Goal: Navigation & Orientation: Find specific page/section

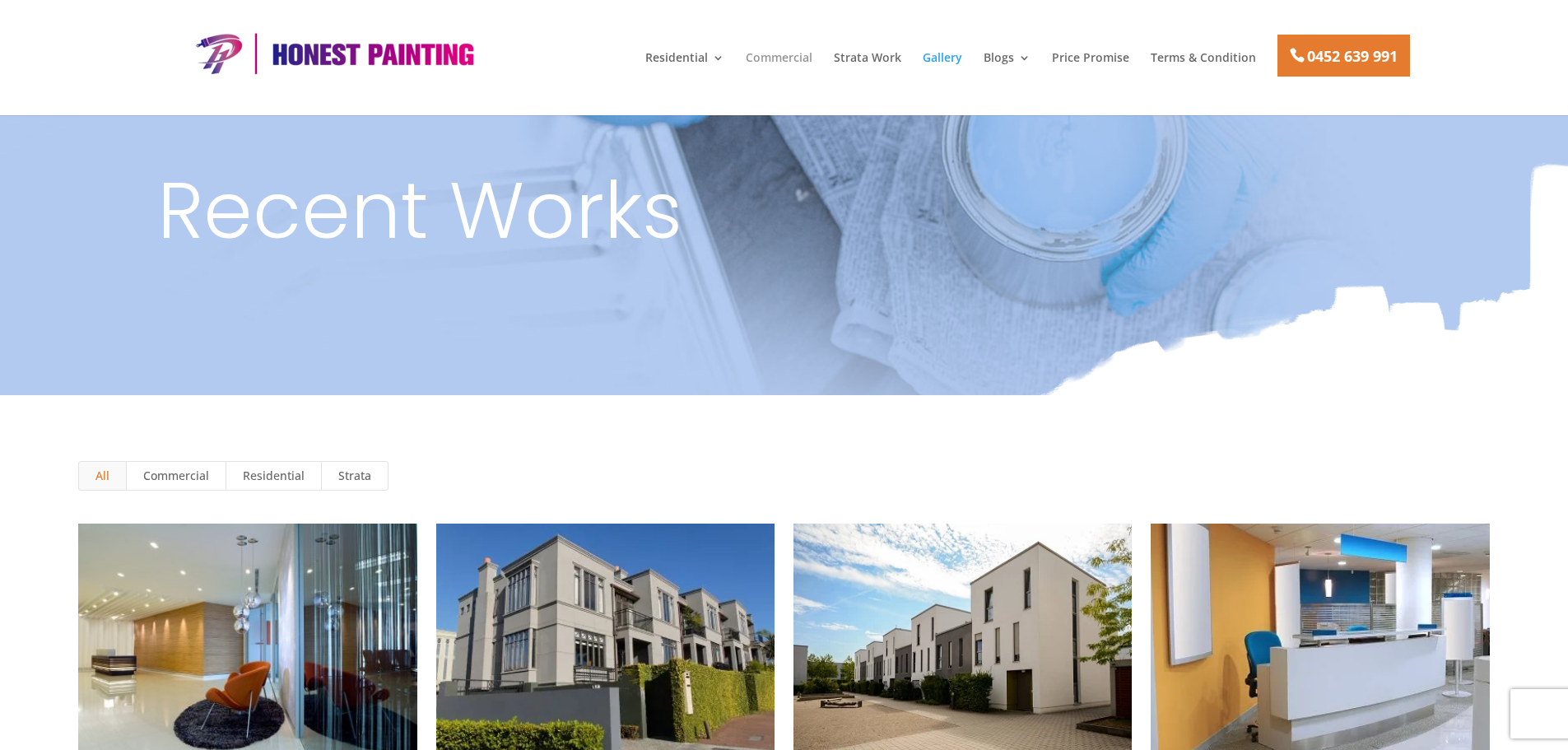
click at [800, 61] on link "Commercial" at bounding box center [779, 66] width 66 height 28
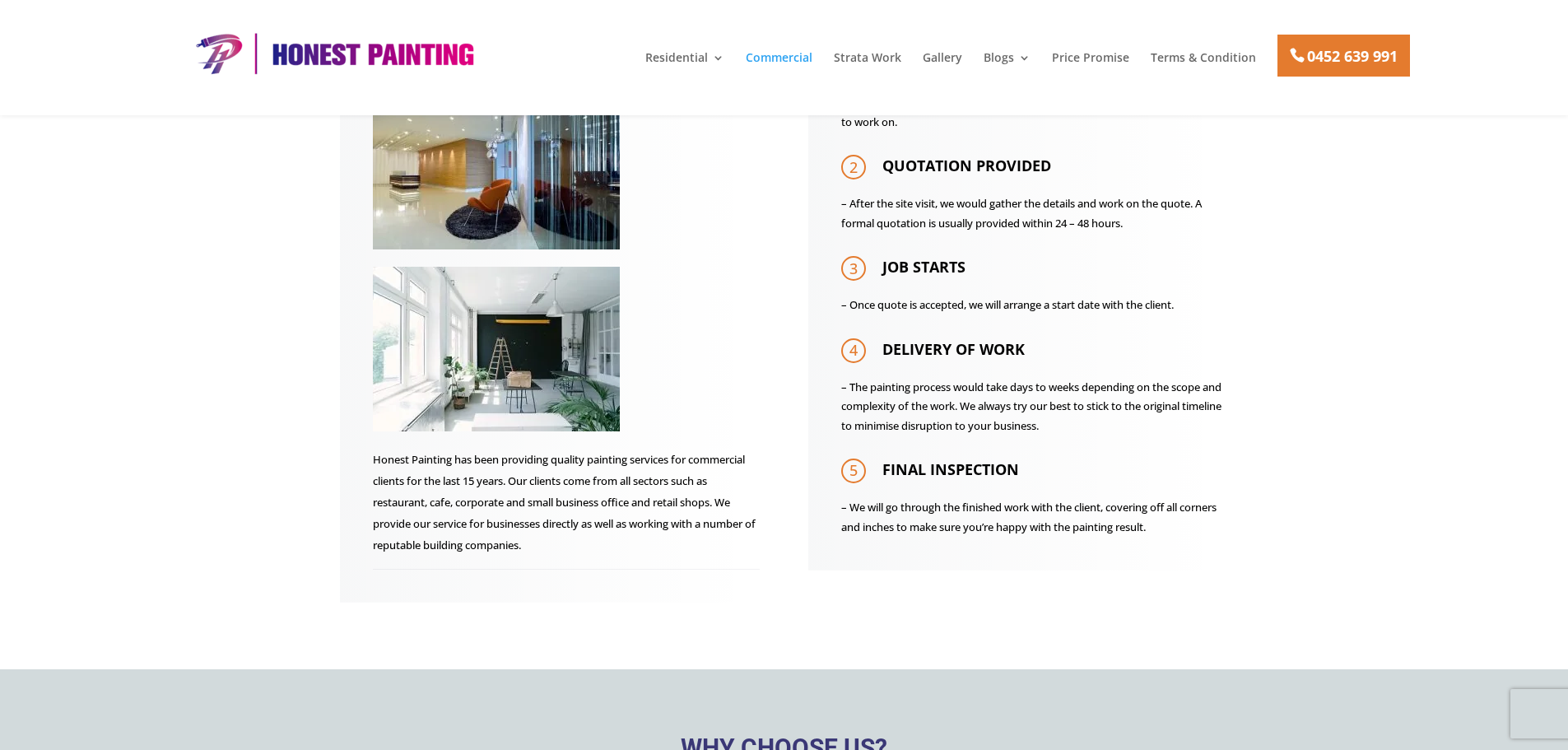
scroll to position [576, 0]
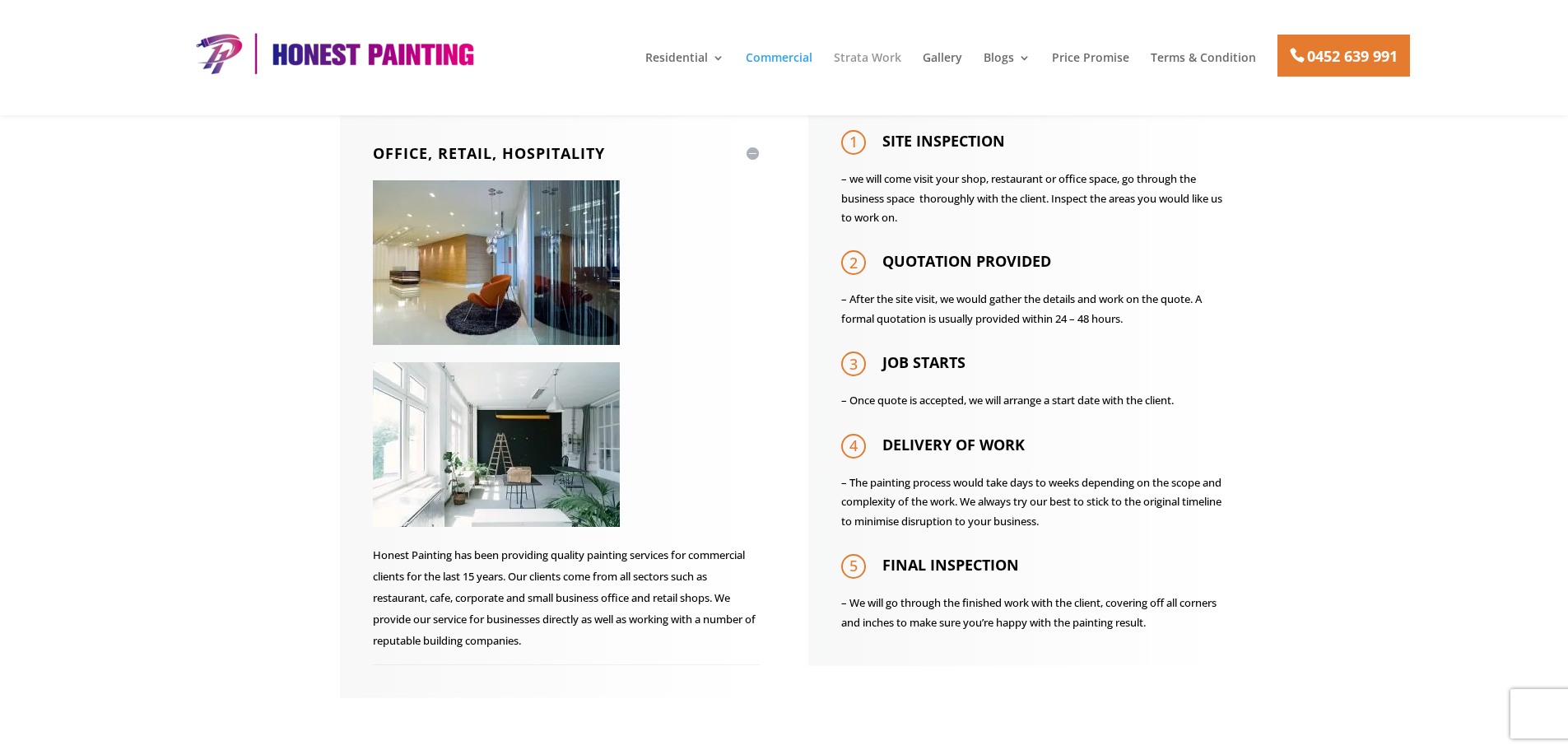
click at [868, 52] on link "Strata Work" at bounding box center [868, 66] width 67 height 28
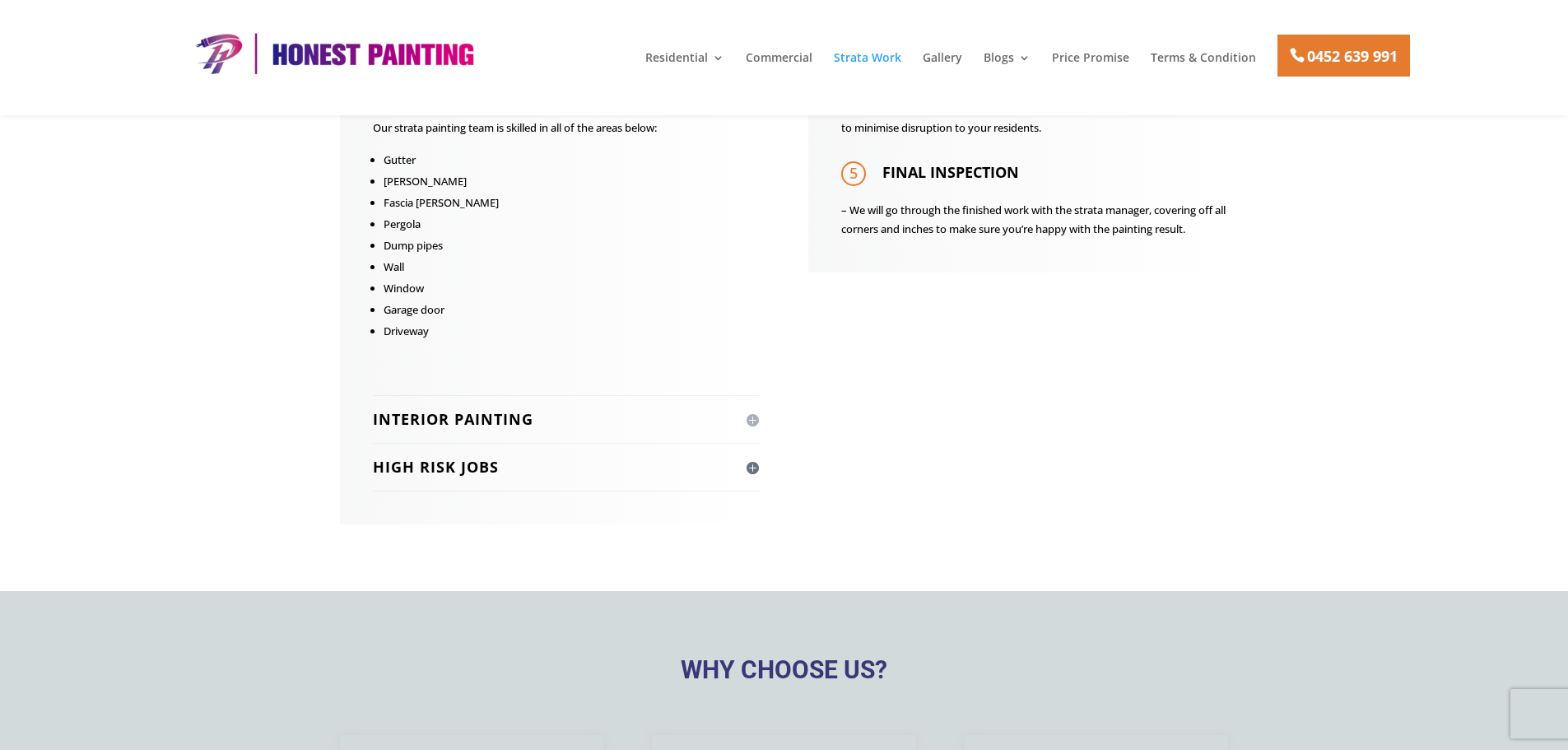
scroll to position [988, 0]
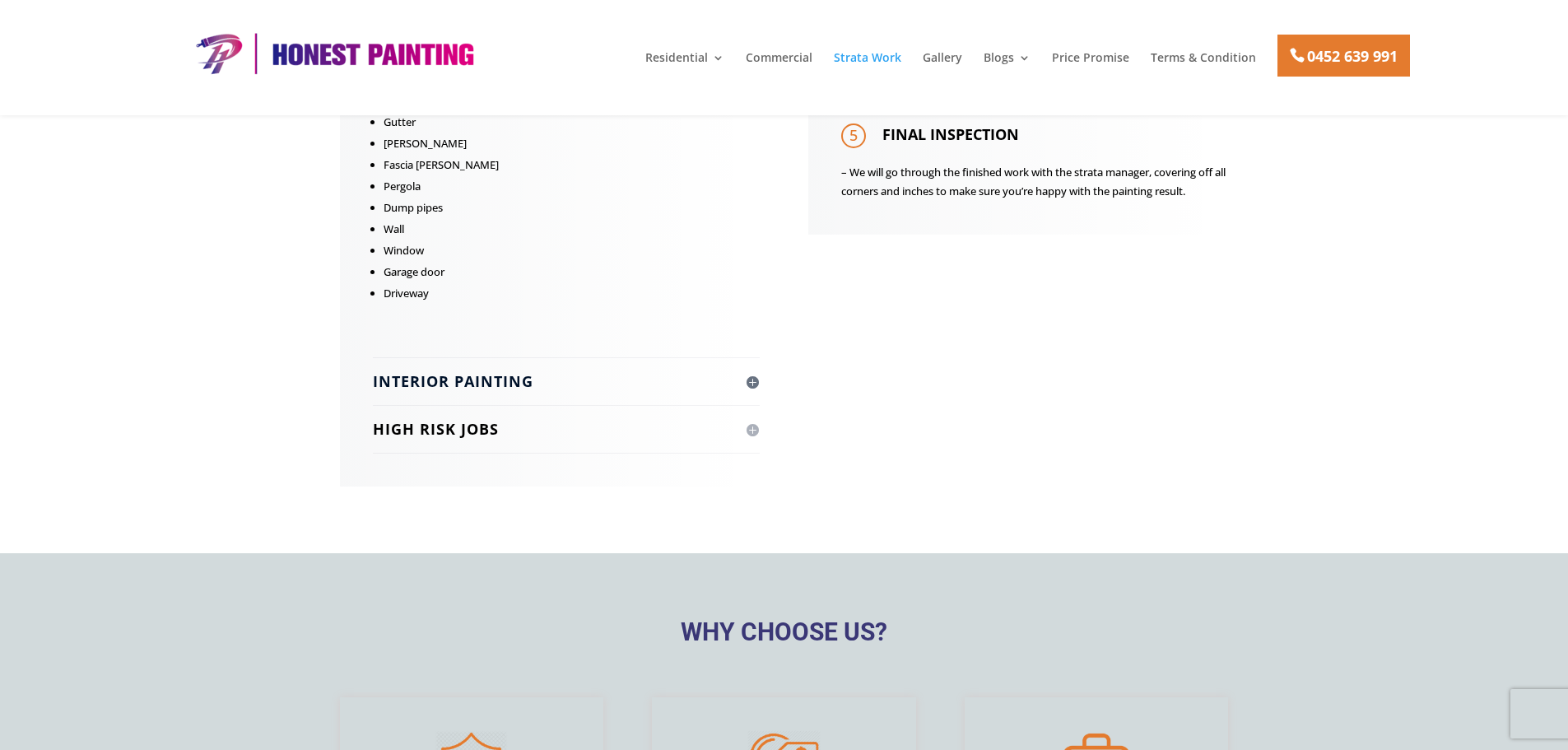
click at [462, 383] on h4 "Interior Painting" at bounding box center [566, 382] width 387 height 20
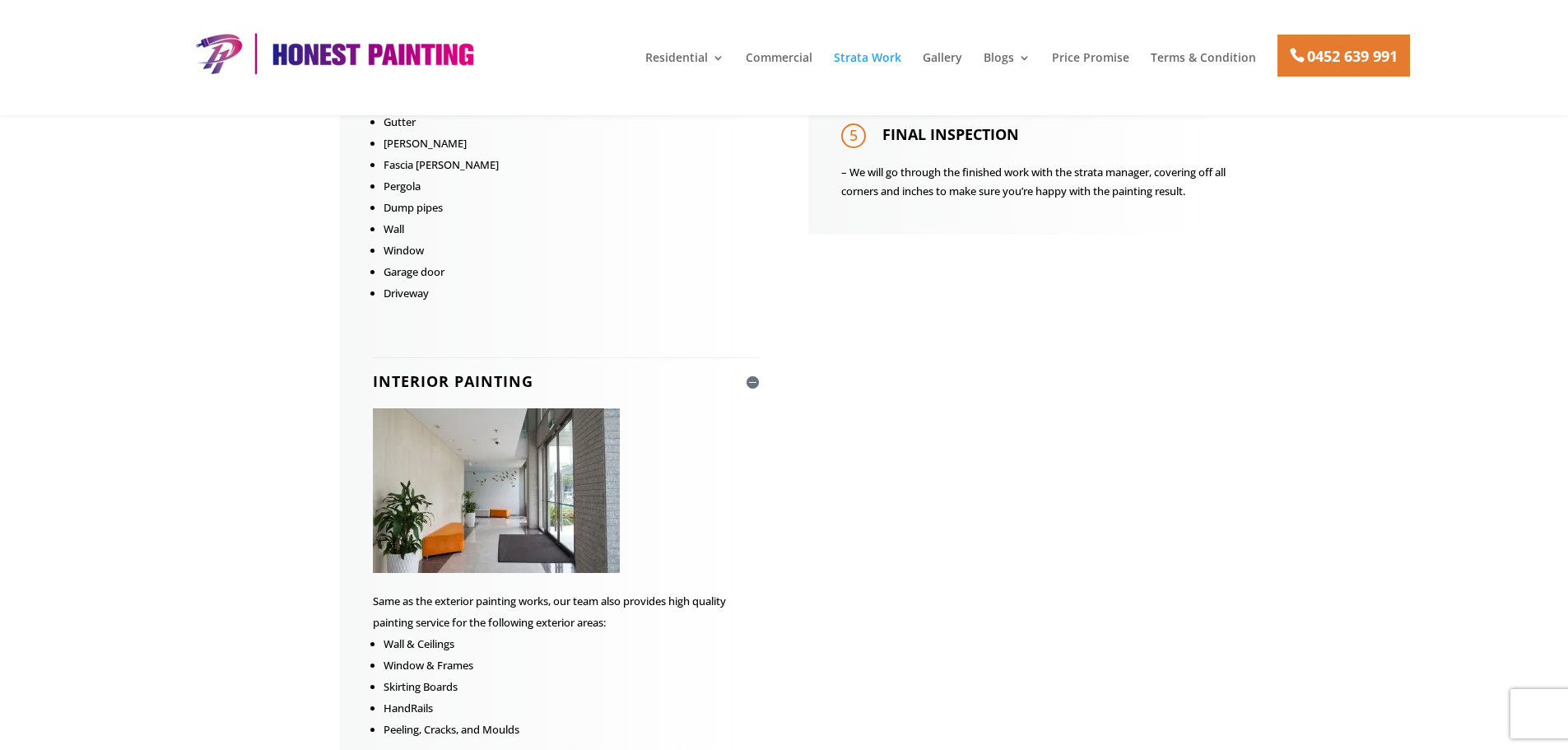
click at [532, 491] on img at bounding box center [496, 491] width 247 height 165
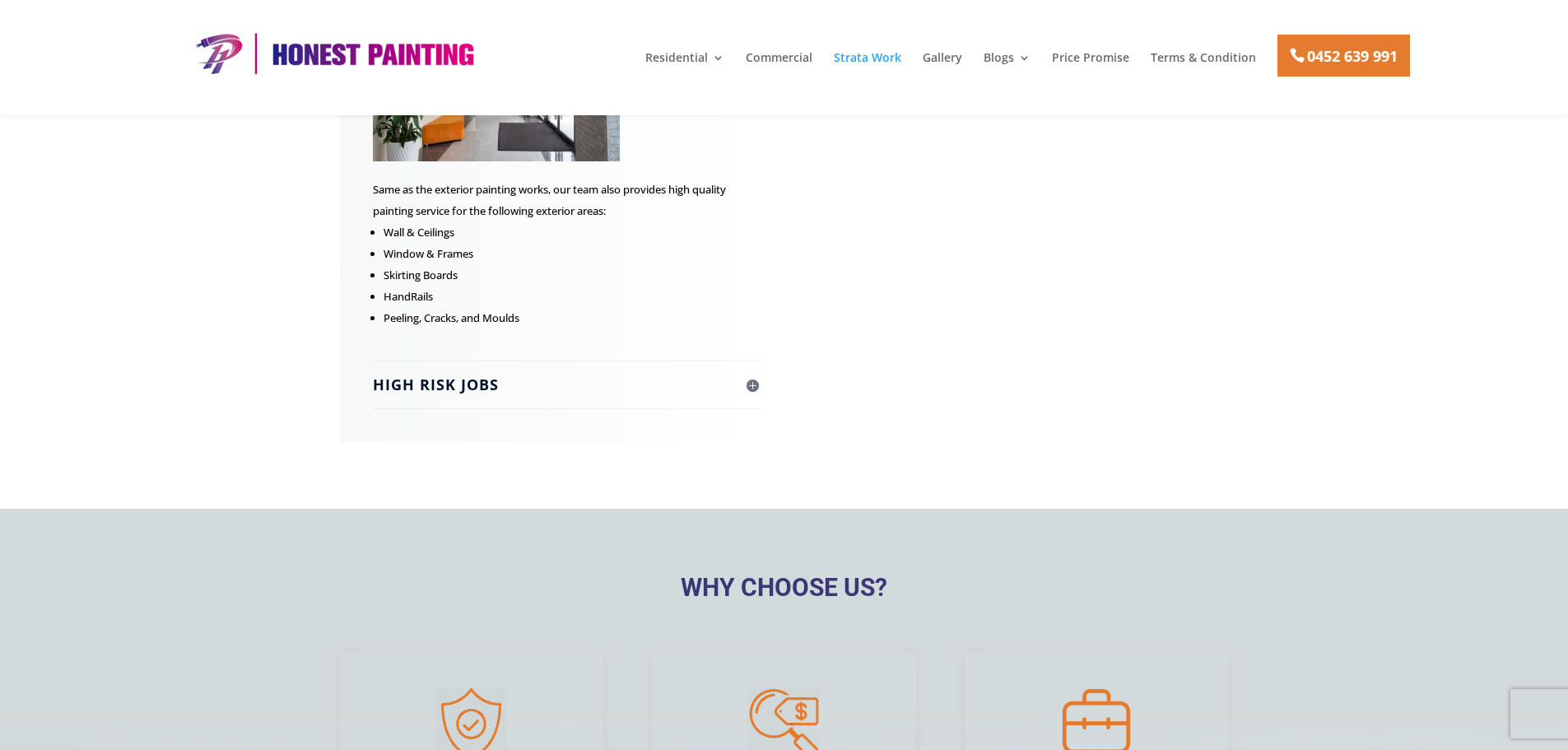
click at [451, 391] on h4 "High Risk Jobs" at bounding box center [566, 384] width 387 height 20
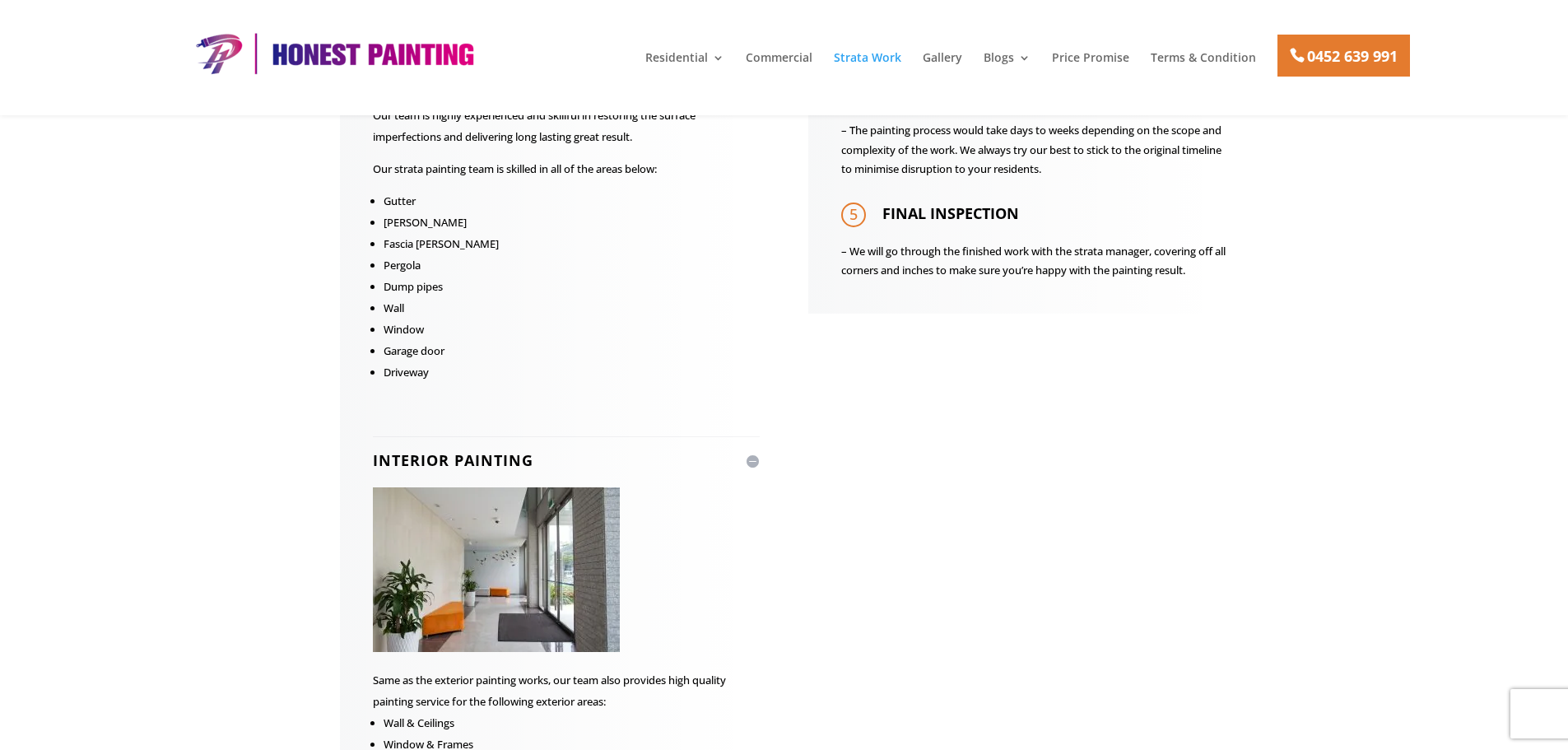
scroll to position [658, 0]
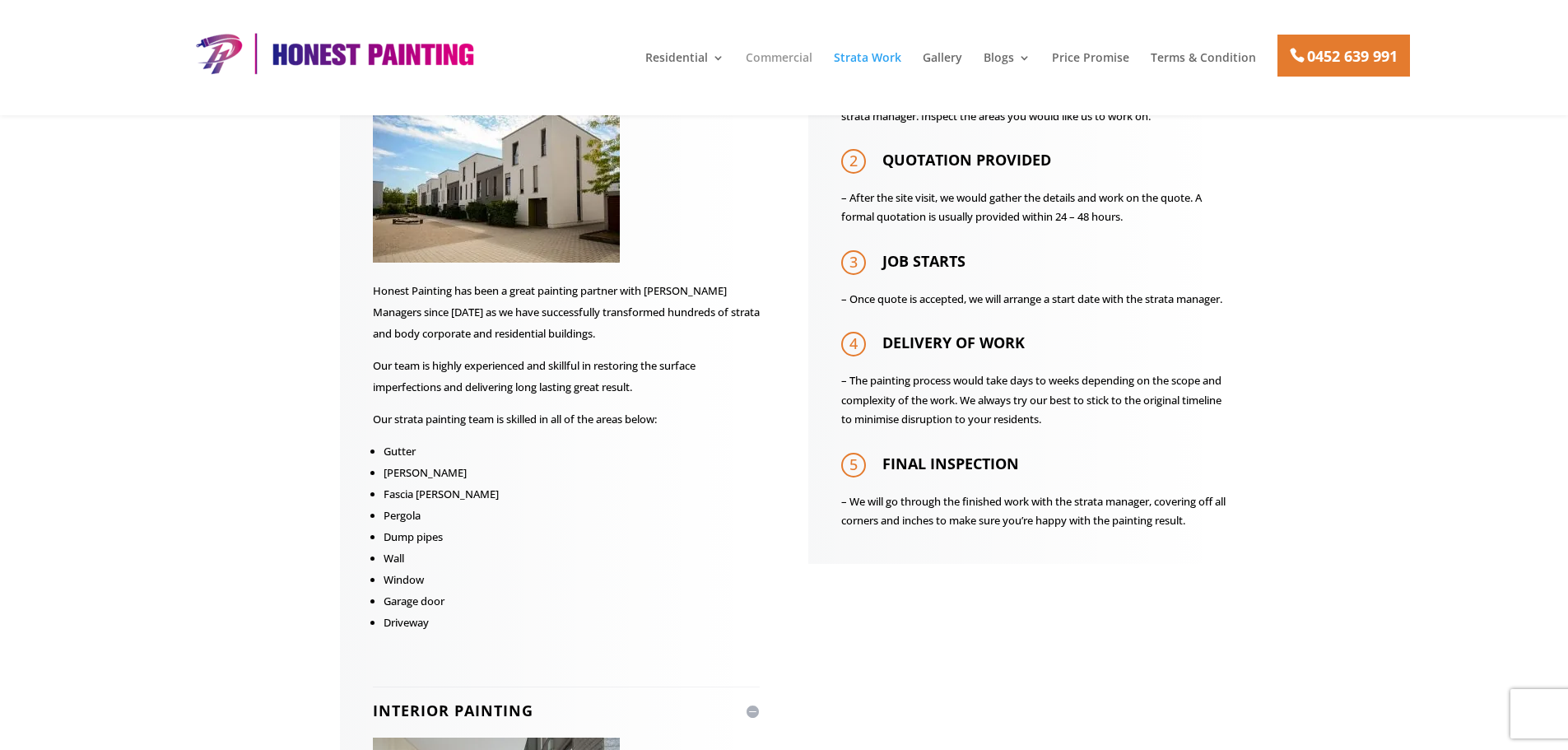
click at [779, 59] on link "Commercial" at bounding box center [779, 66] width 66 height 28
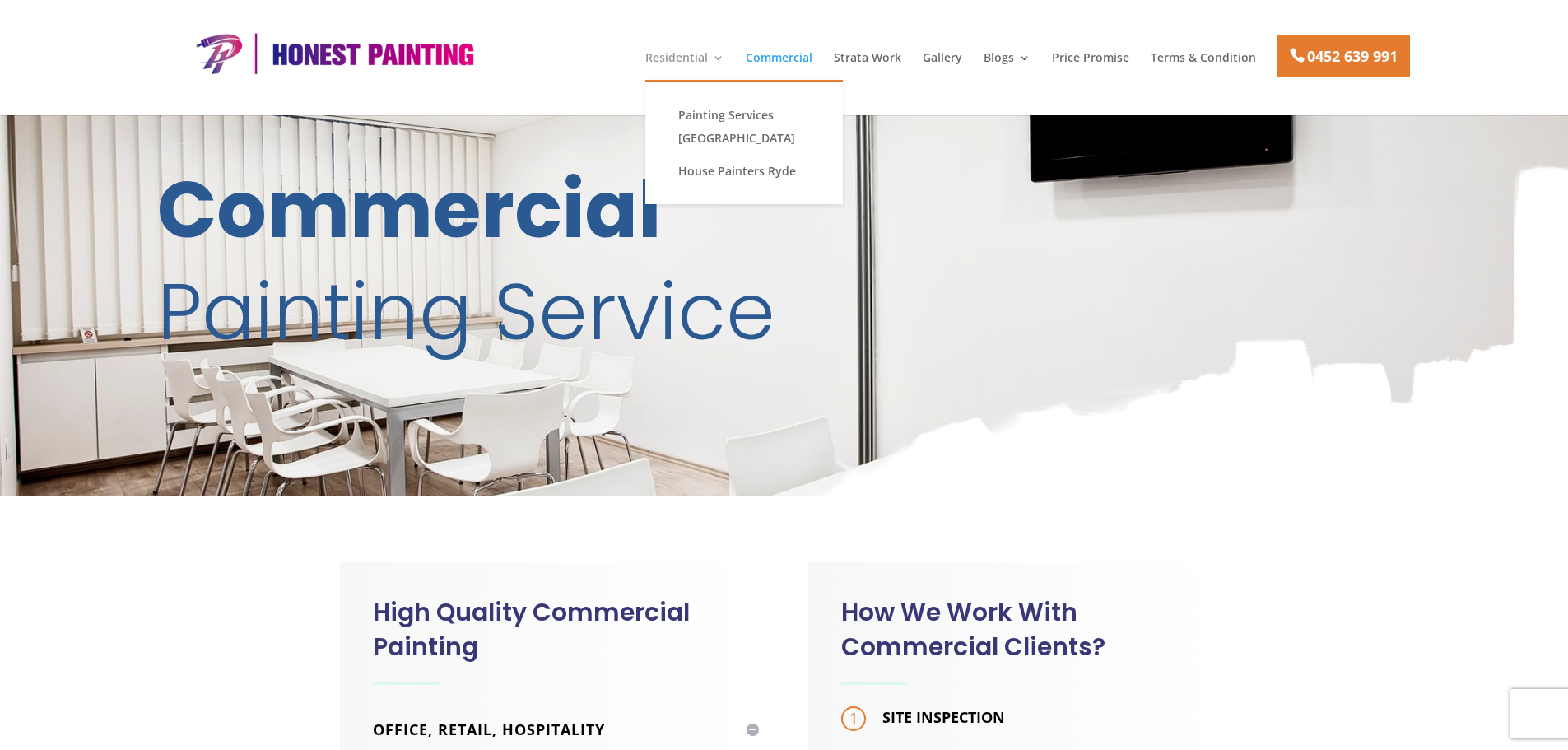
click at [688, 55] on link "Residential" at bounding box center [685, 66] width 79 height 28
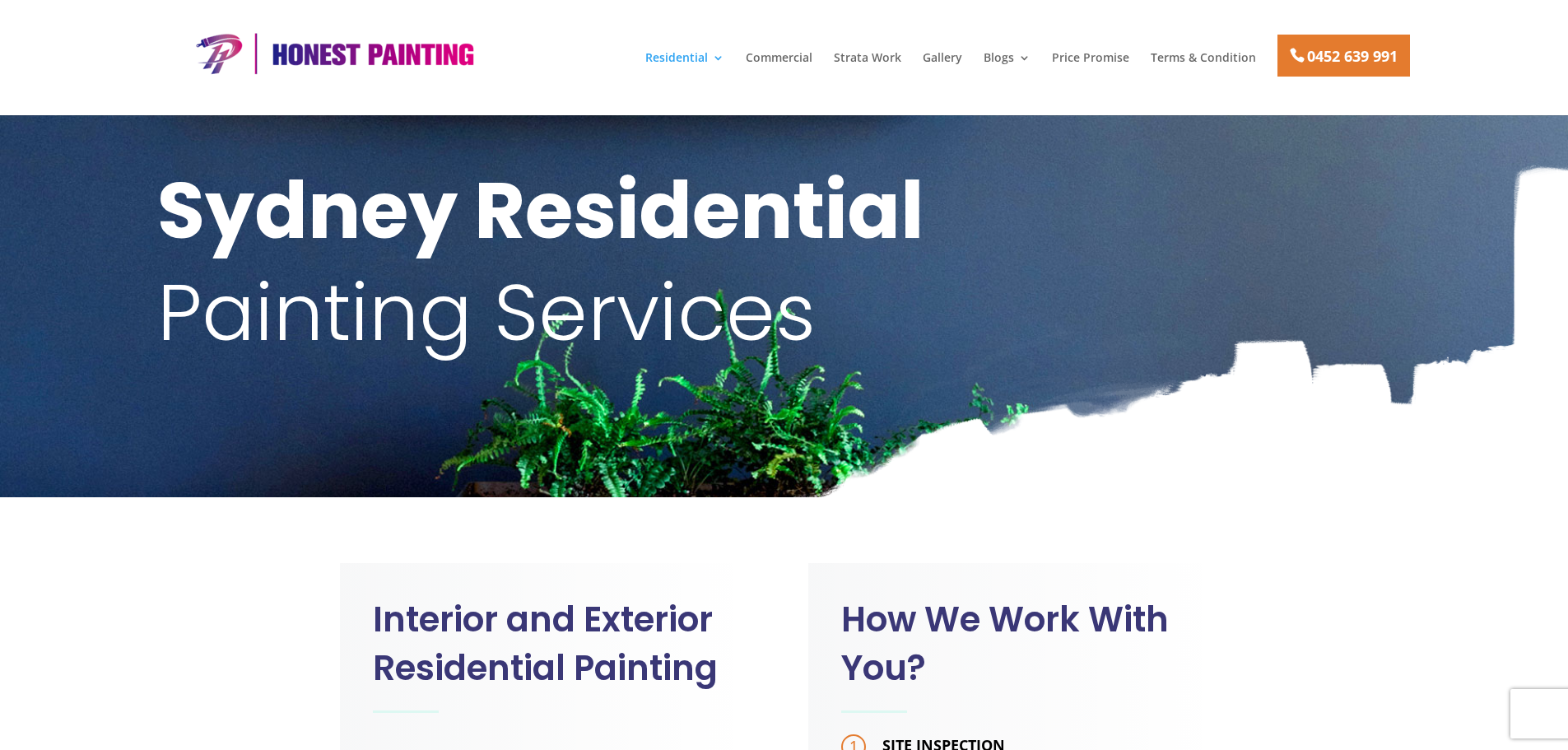
scroll to position [494, 0]
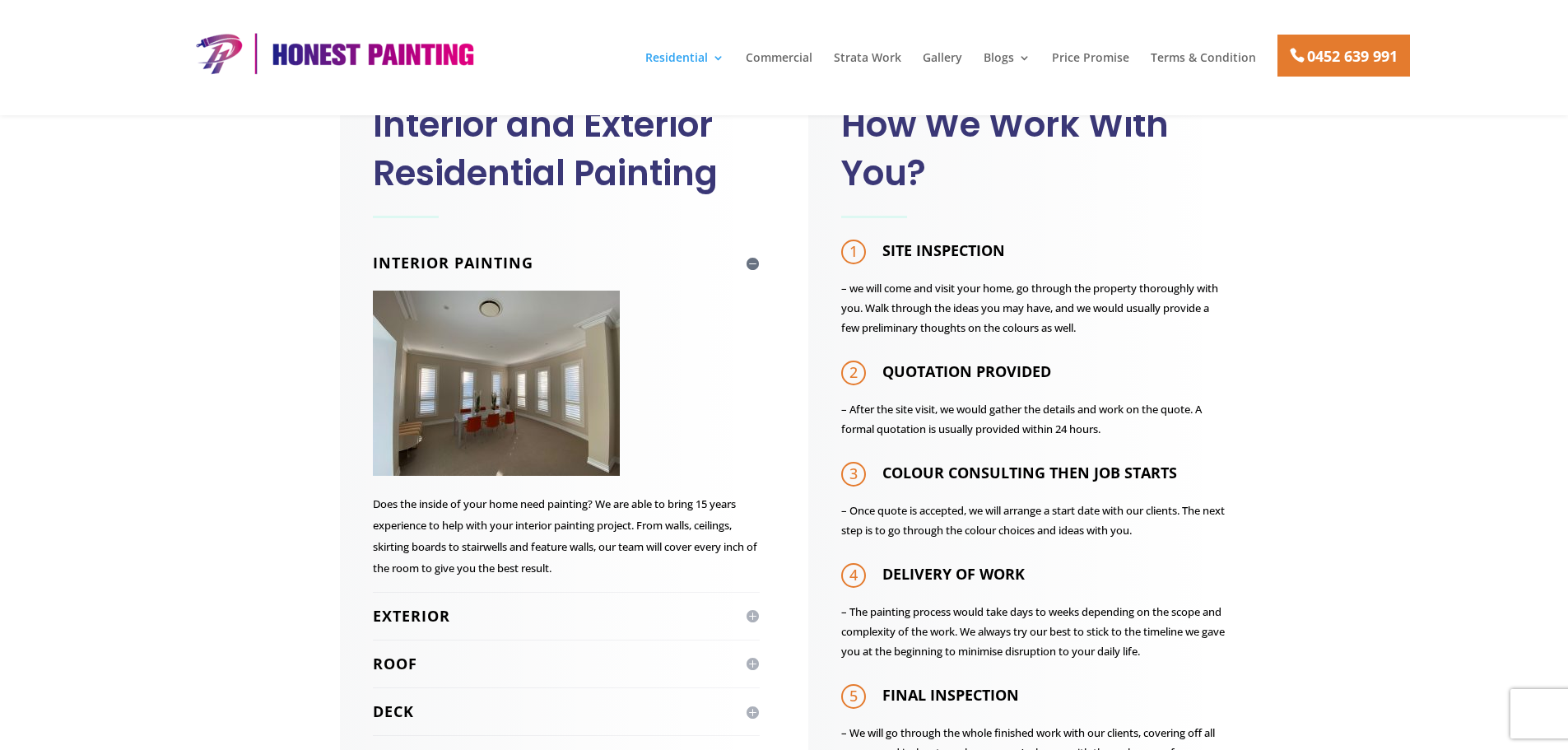
click at [473, 412] on img at bounding box center [496, 383] width 247 height 185
drag, startPoint x: 487, startPoint y: 420, endPoint x: 402, endPoint y: 614, distance: 211.8
click at [402, 614] on h4 "Exterior" at bounding box center [566, 616] width 387 height 20
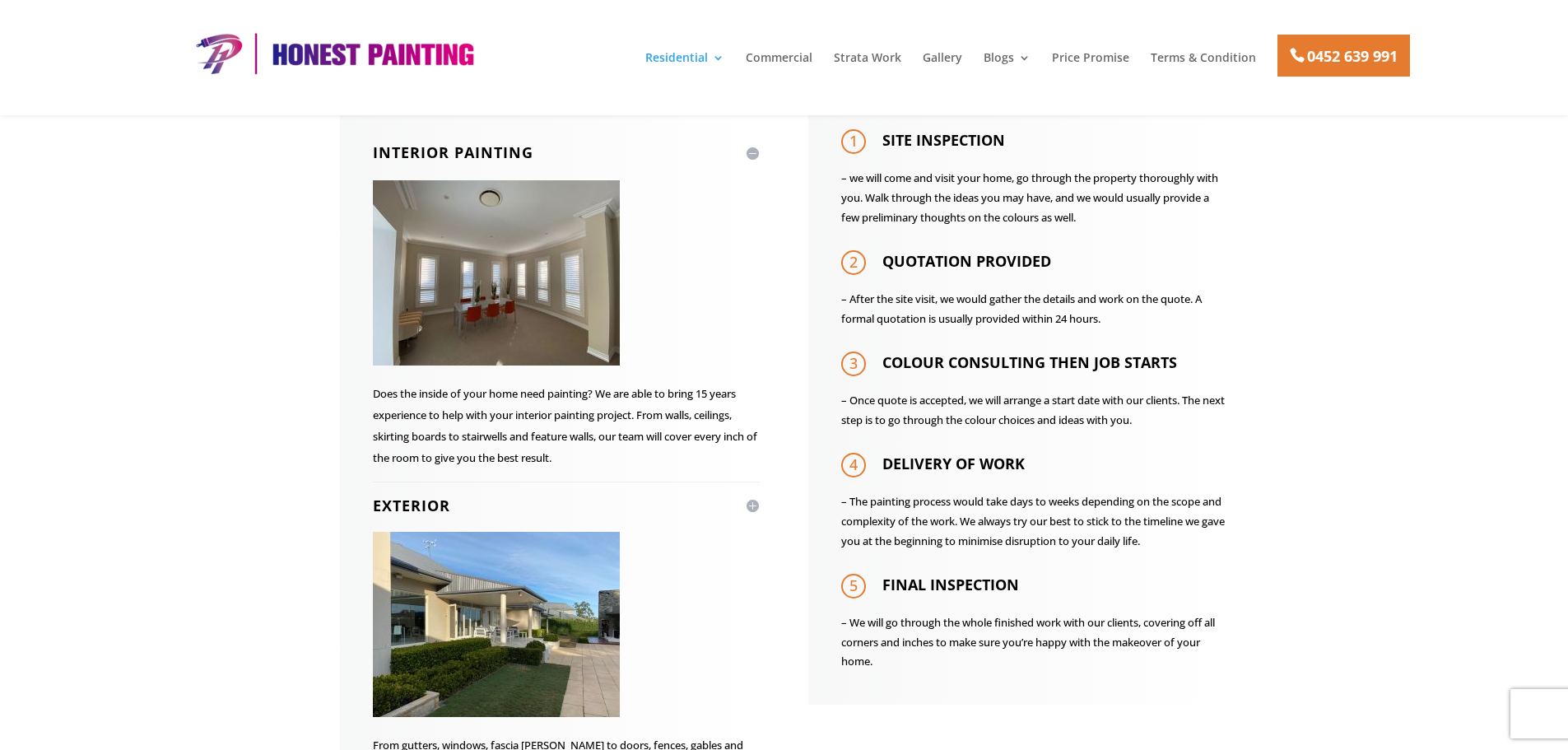
scroll to position [906, 0]
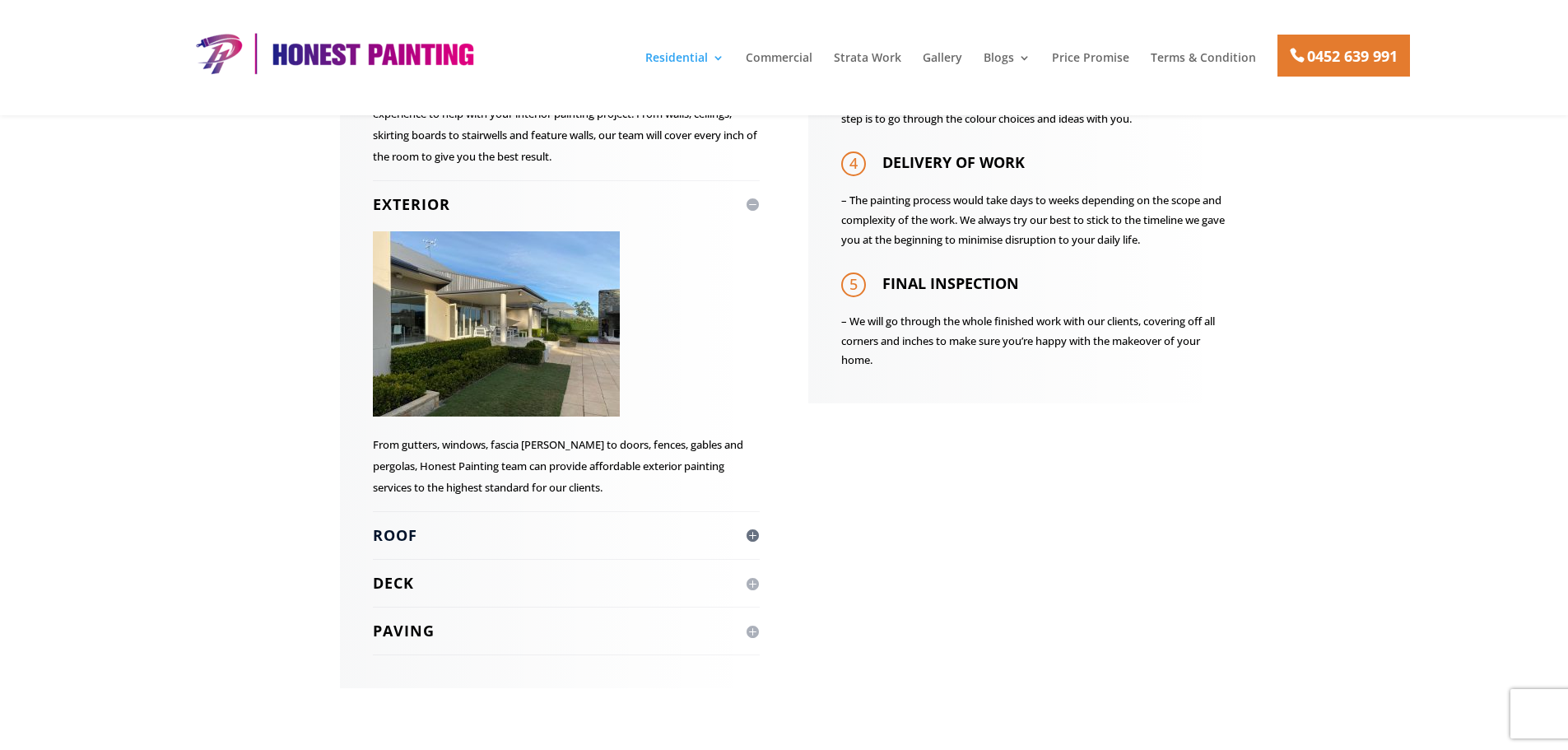
click at [416, 536] on h4 "Roof" at bounding box center [566, 536] width 387 height 20
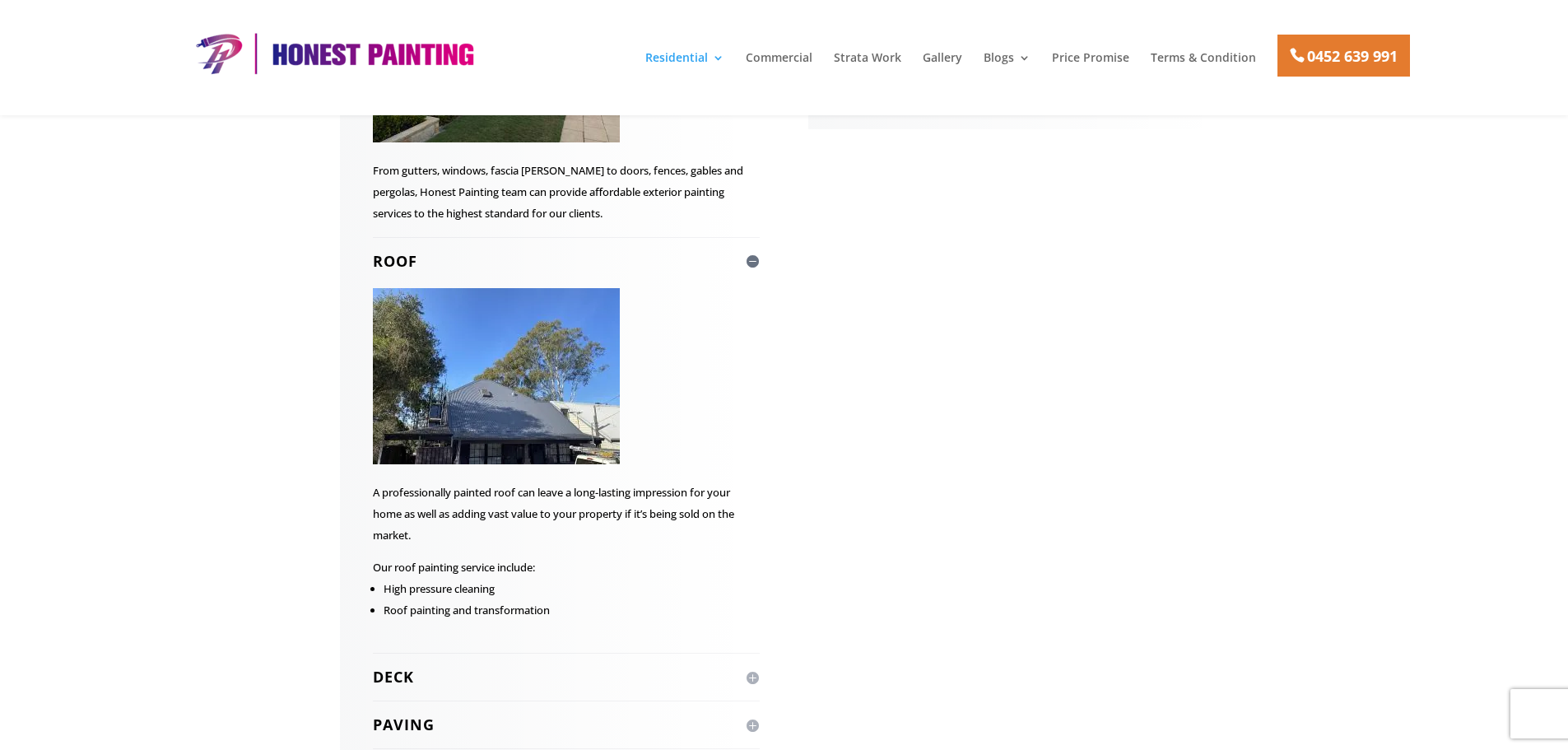
scroll to position [1235, 0]
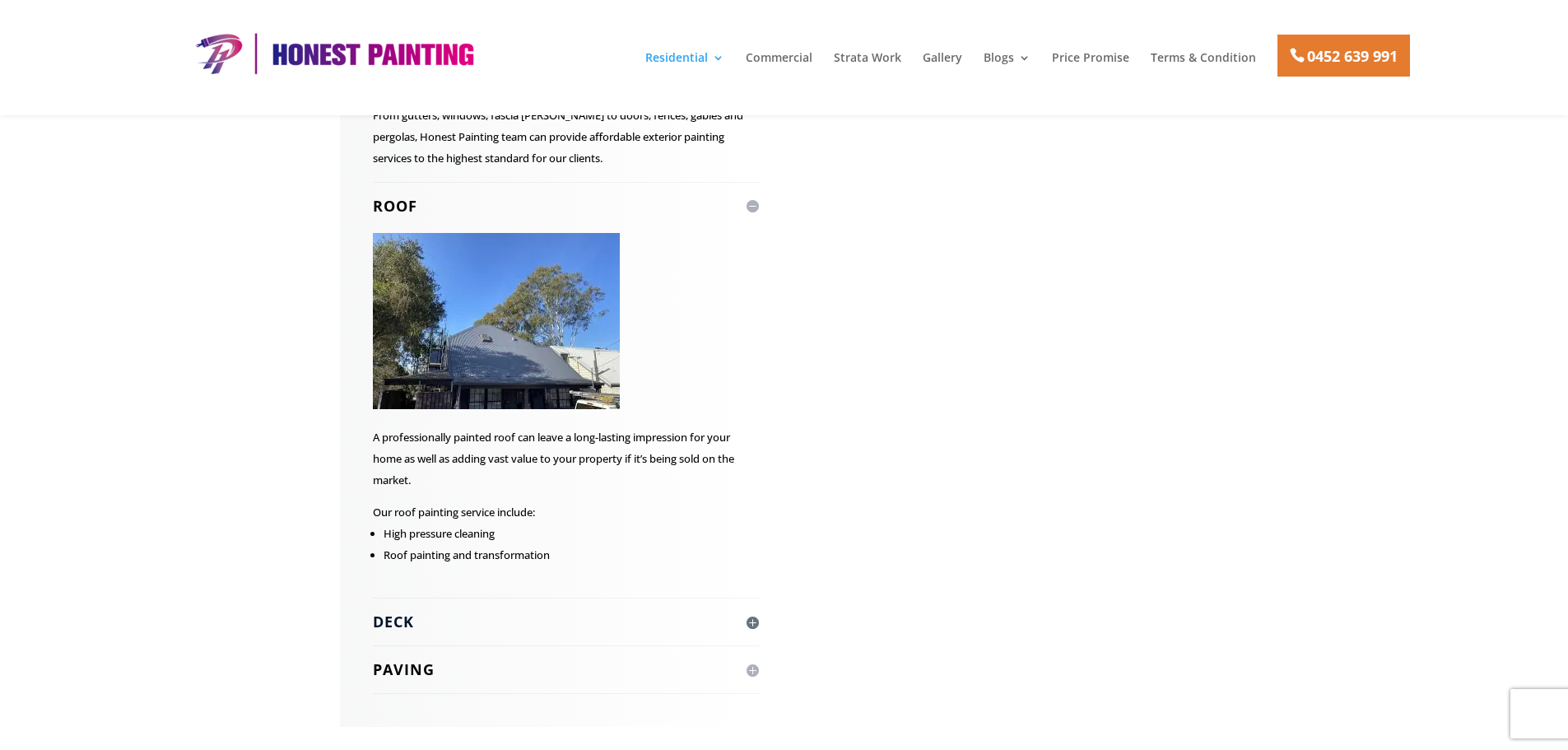
click at [395, 626] on h4 "Deck" at bounding box center [566, 621] width 387 height 20
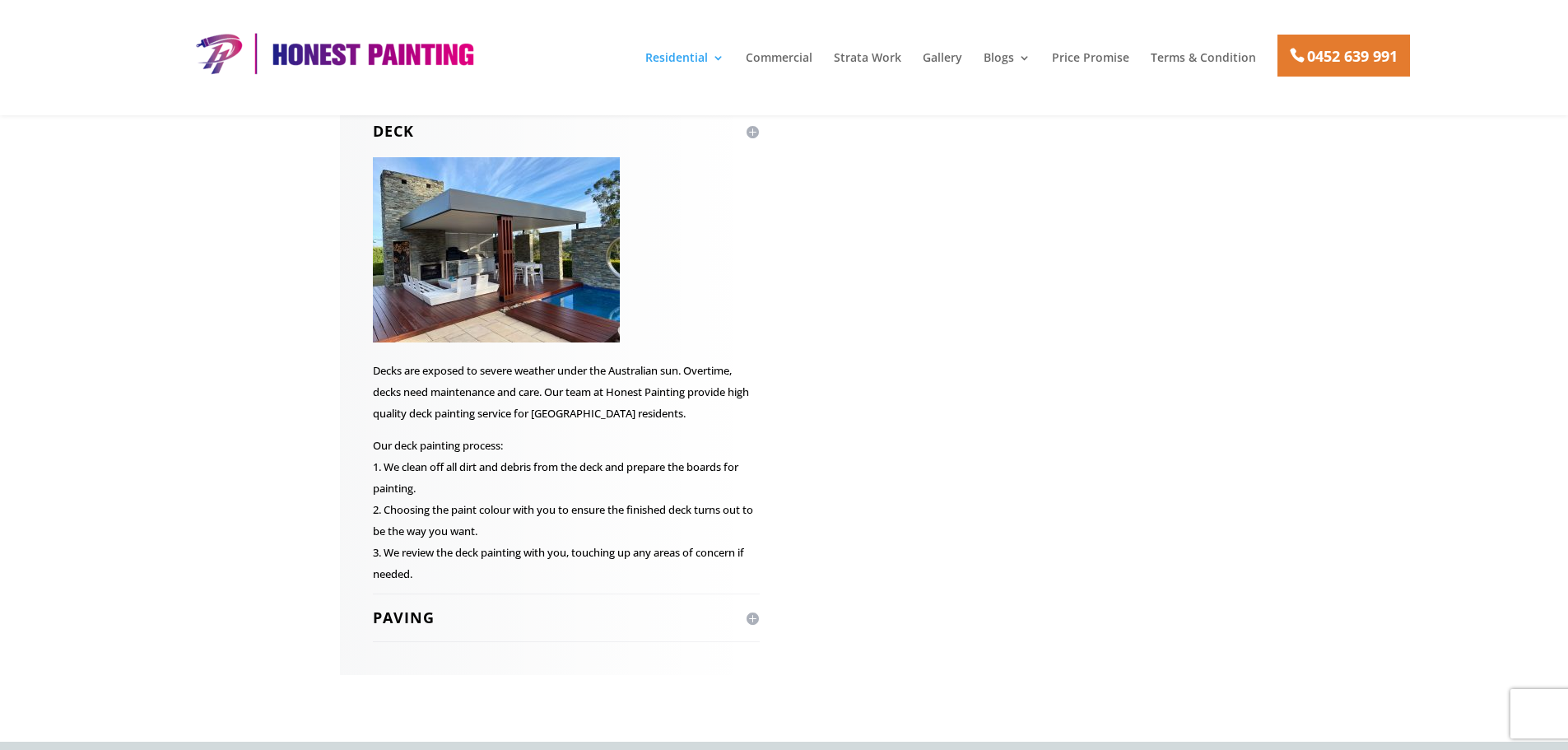
scroll to position [1729, 0]
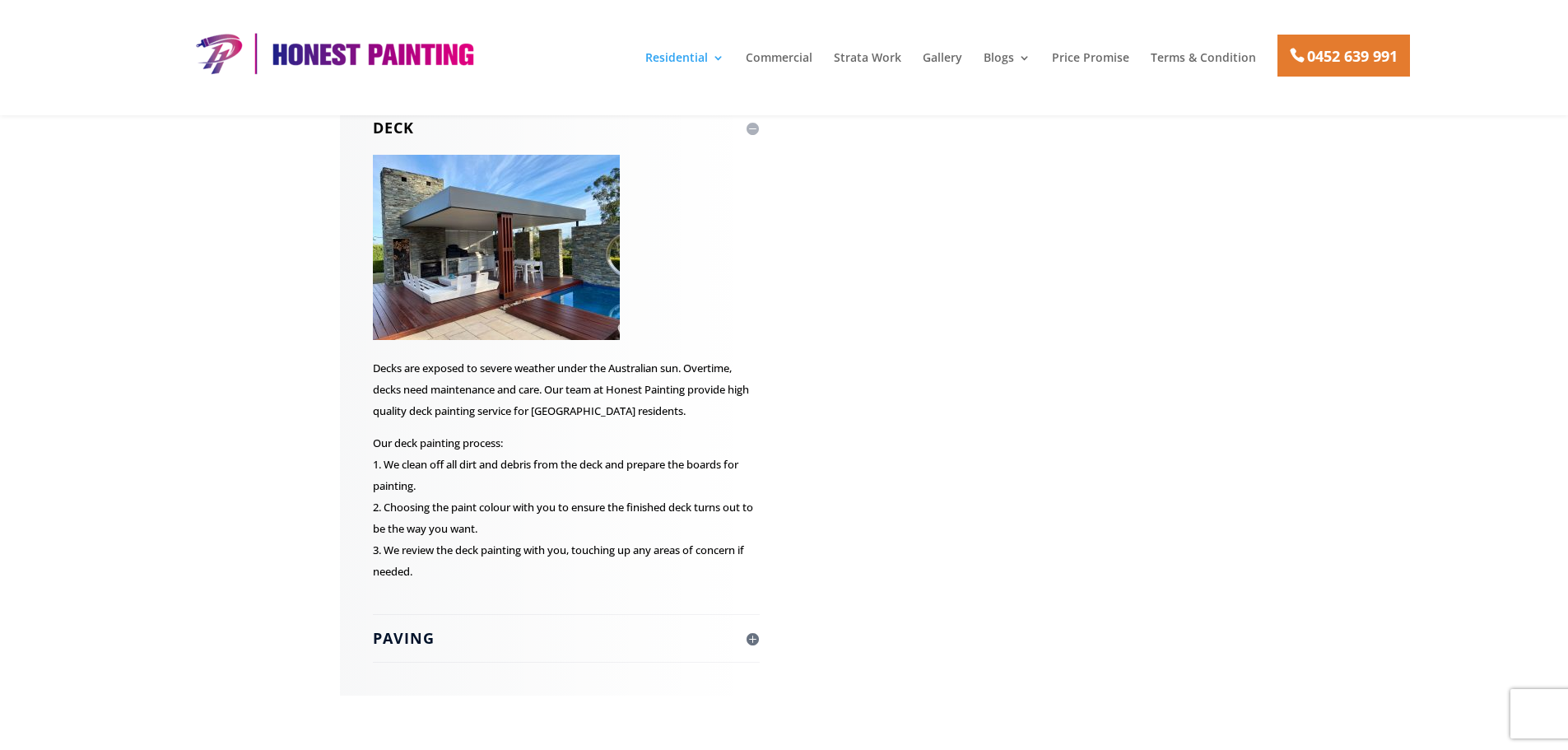
click at [396, 643] on h4 "Paving" at bounding box center [566, 638] width 387 height 20
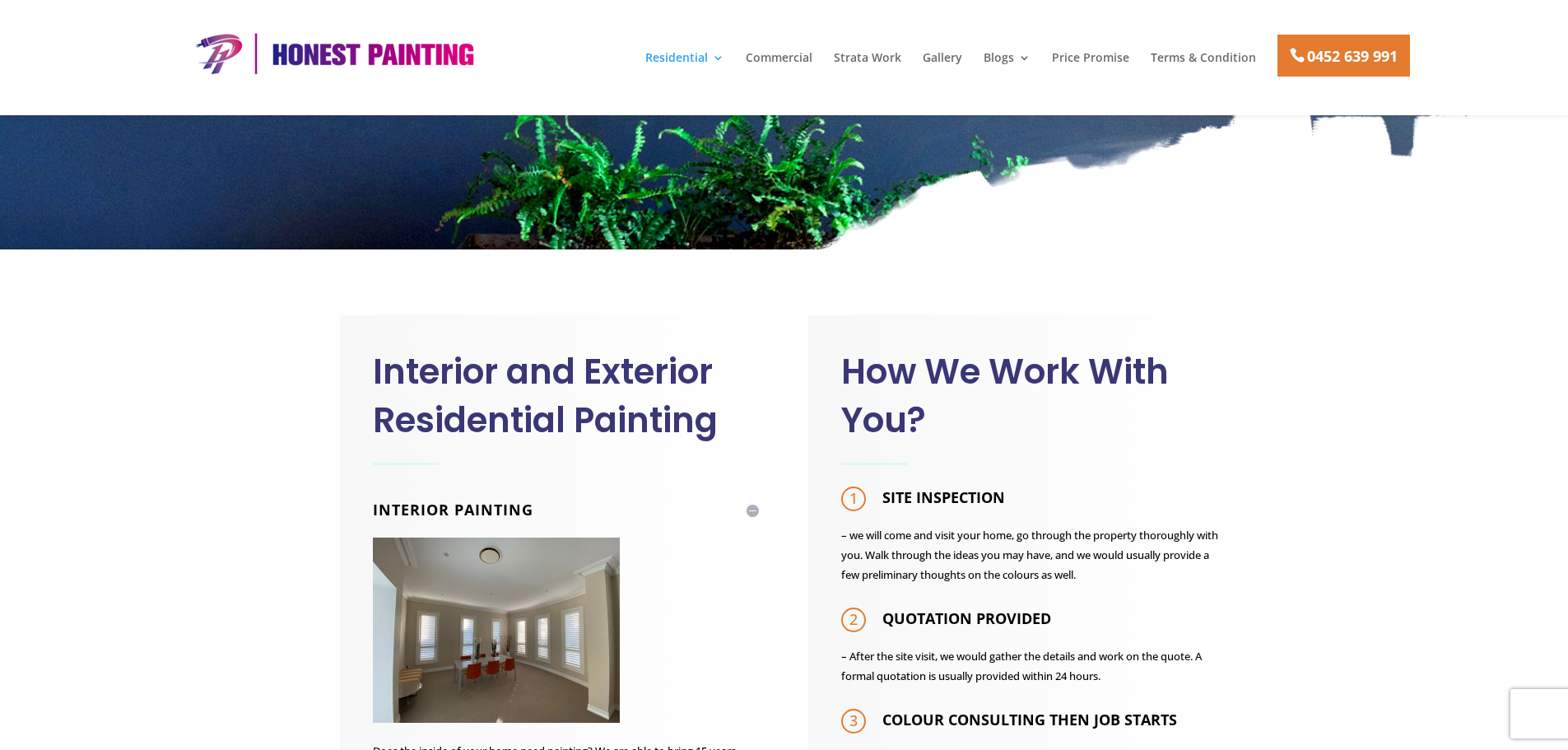
scroll to position [0, 0]
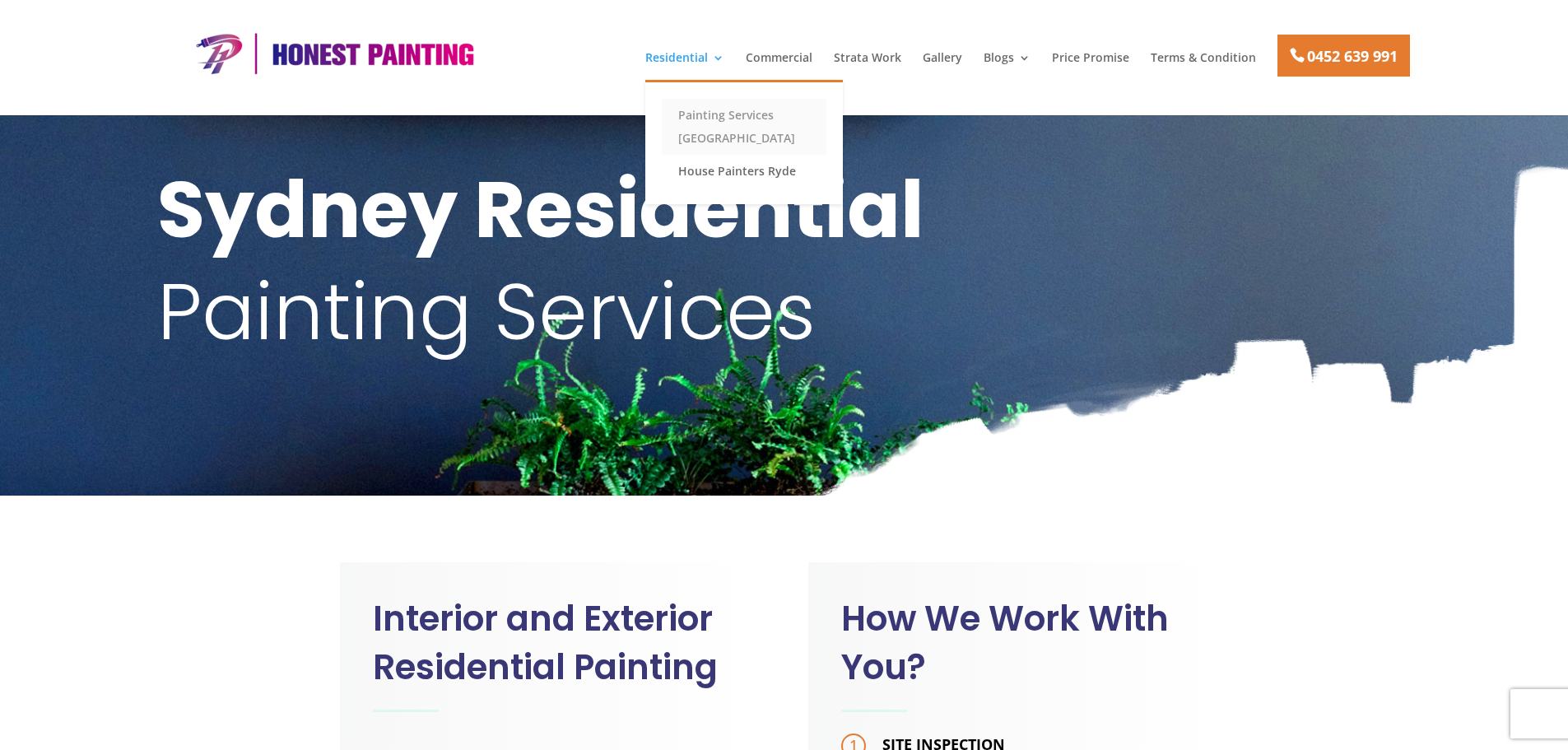
click at [689, 130] on link "Painting Services [GEOGRAPHIC_DATA]" at bounding box center [744, 126] width 165 height 56
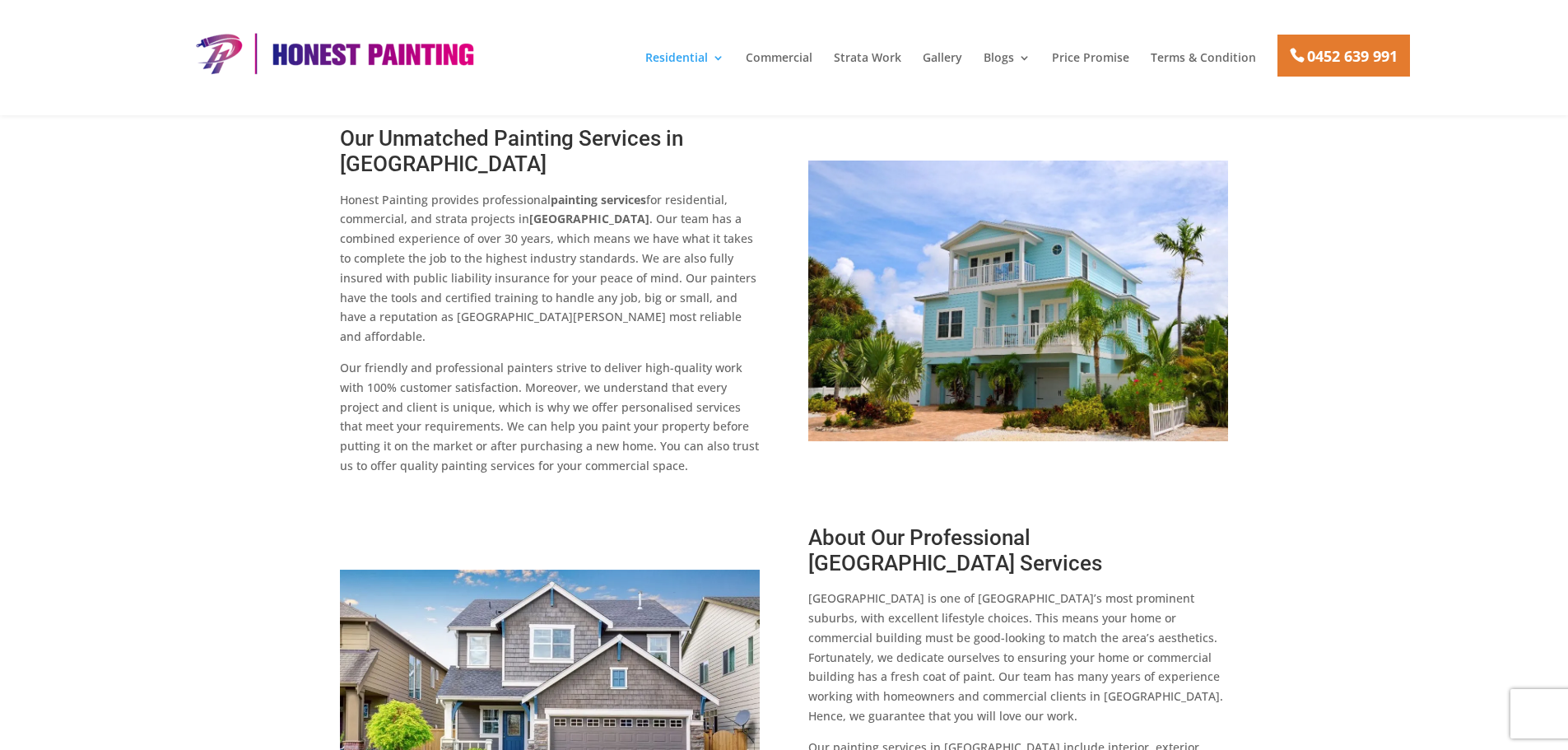
scroll to position [1153, 0]
click at [938, 64] on link "Gallery" at bounding box center [942, 66] width 40 height 28
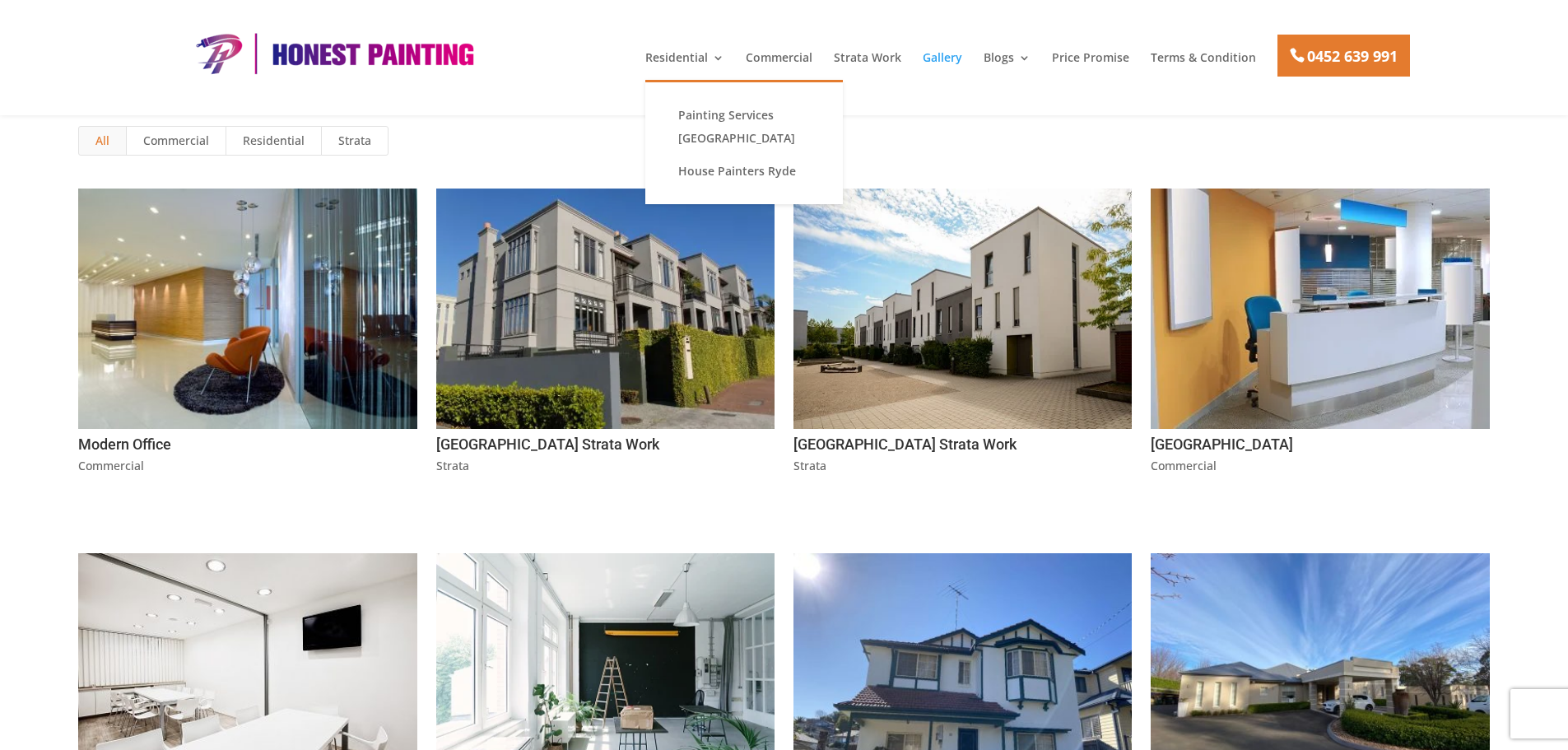
scroll to position [330, 0]
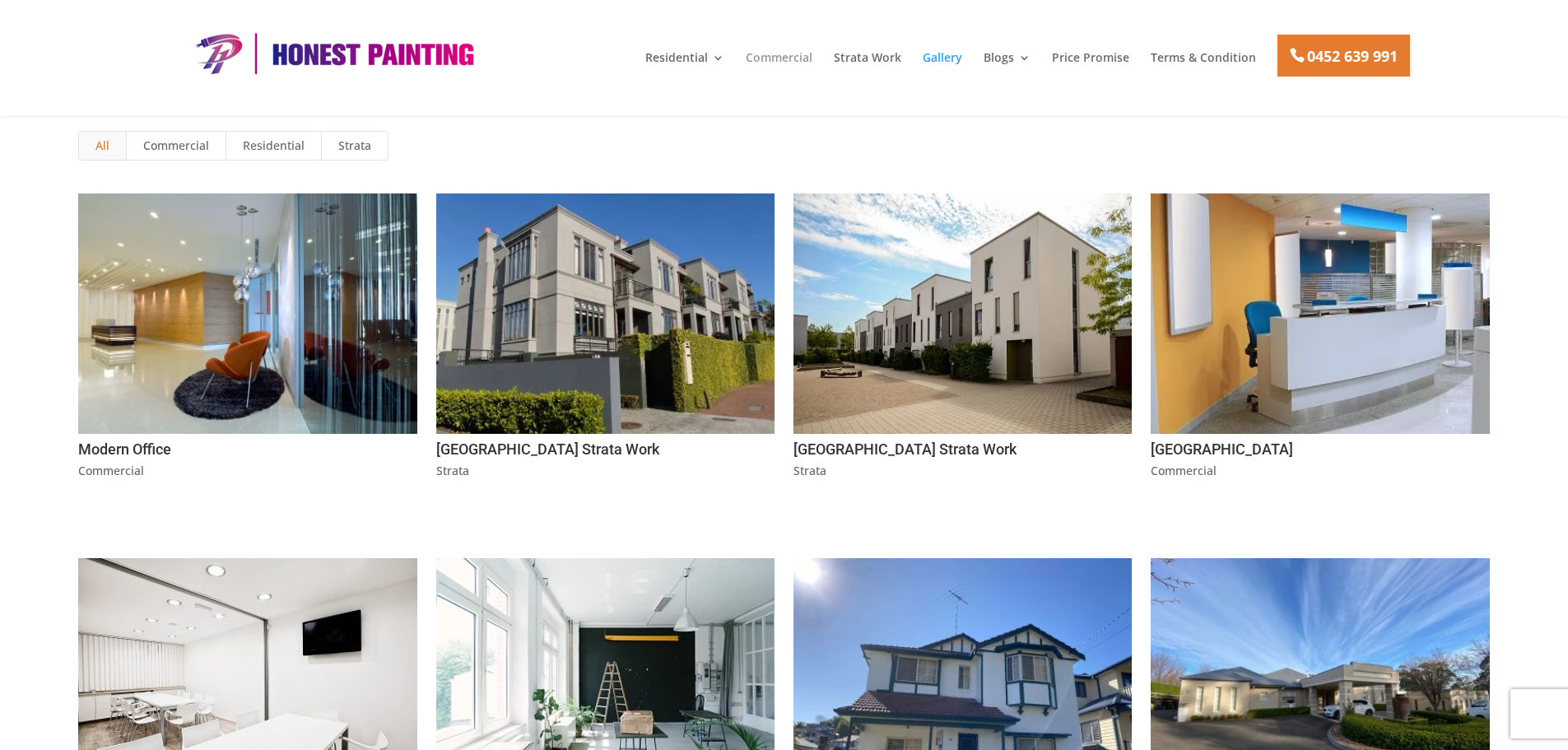
click at [765, 52] on link "Commercial" at bounding box center [779, 66] width 66 height 28
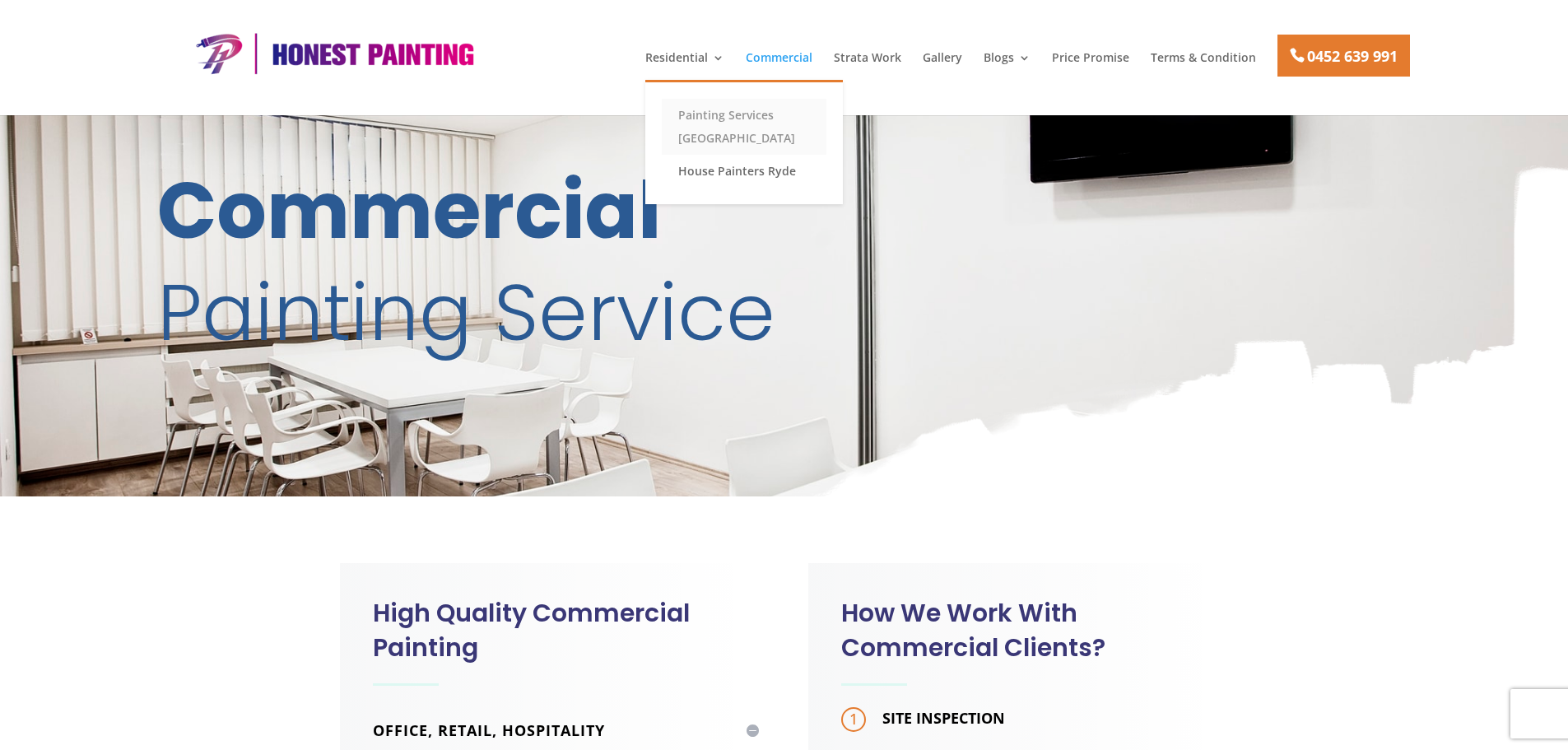
click at [712, 114] on link "Painting Services [GEOGRAPHIC_DATA]" at bounding box center [744, 126] width 165 height 56
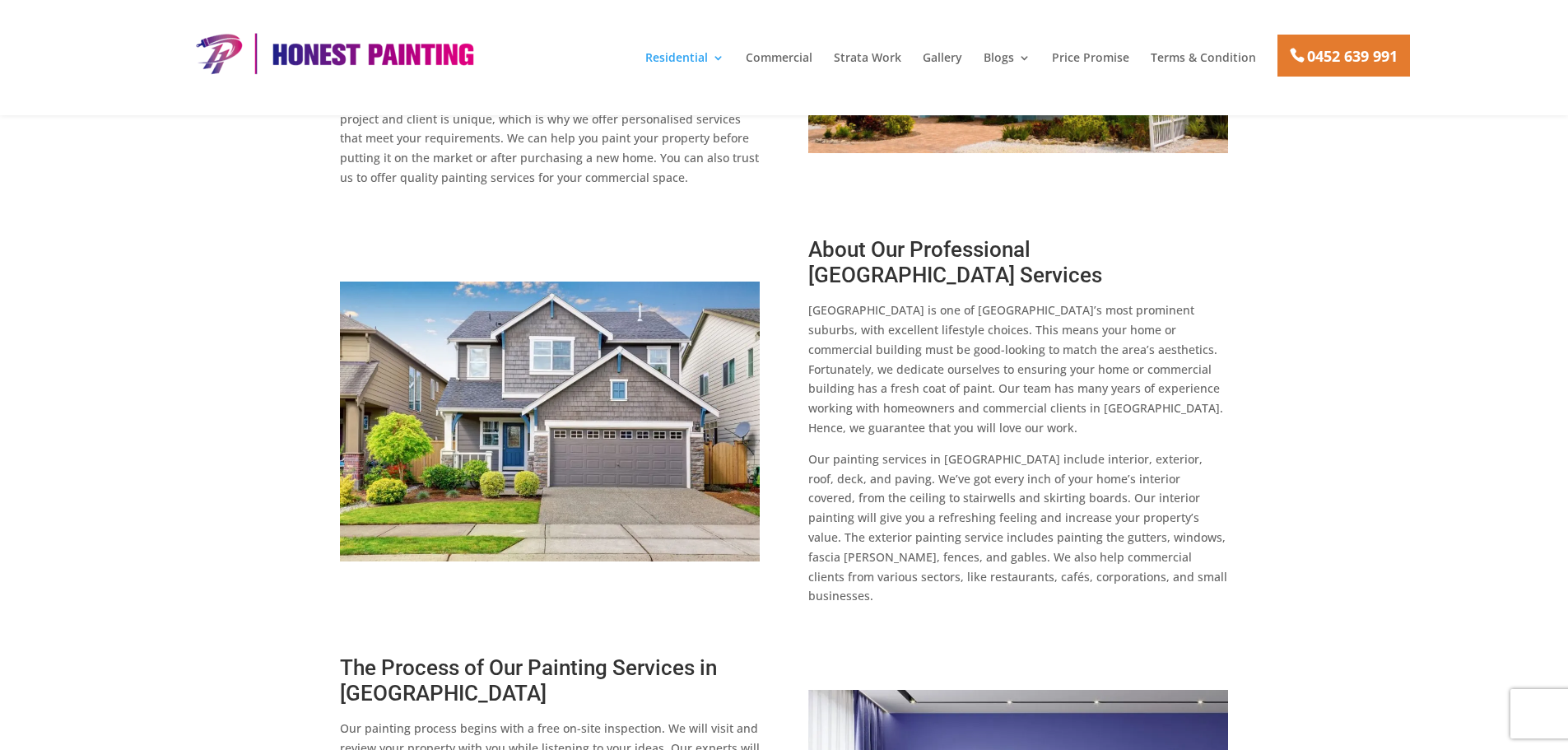
scroll to position [1317, 0]
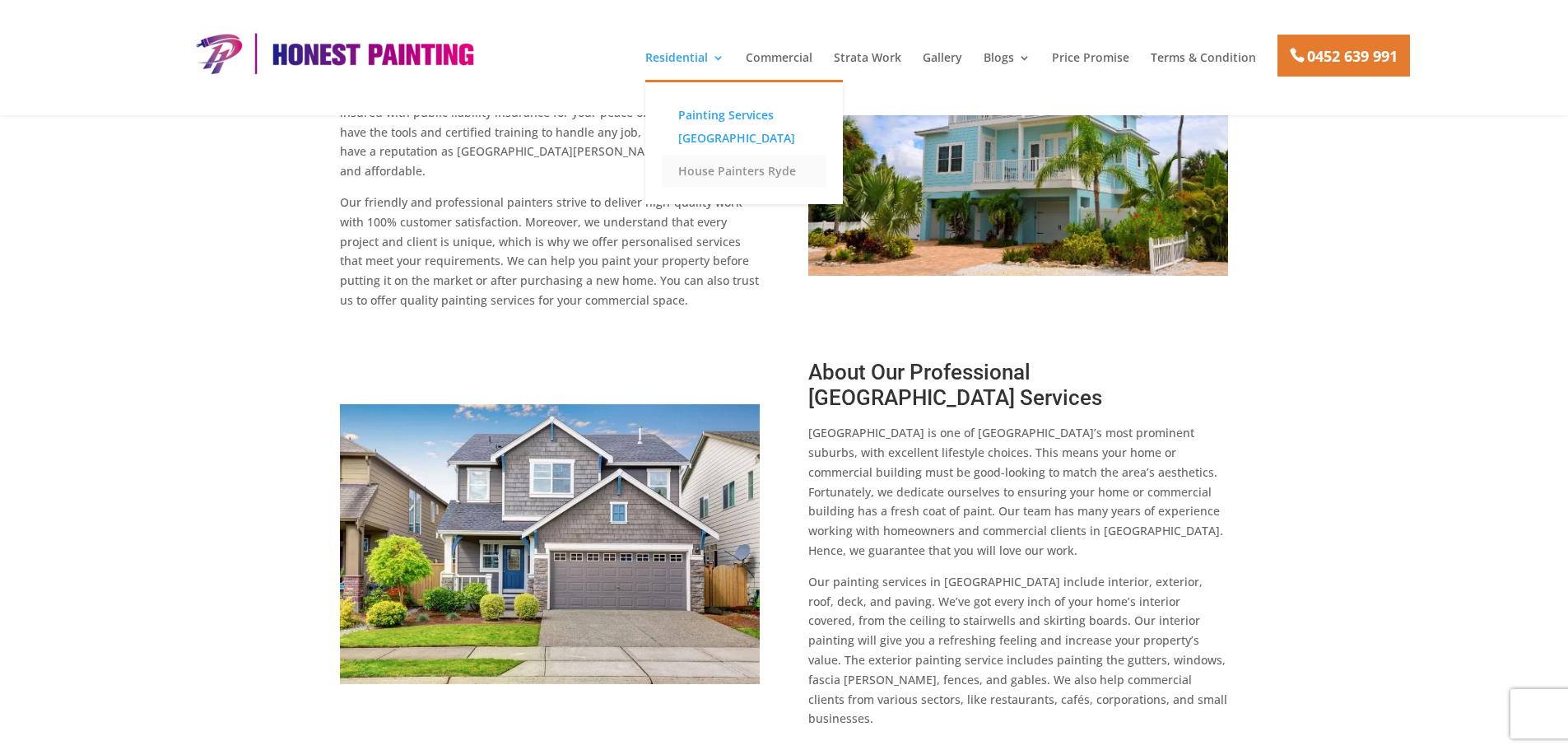
click at [703, 169] on link "House Painters Ryde" at bounding box center [744, 171] width 165 height 33
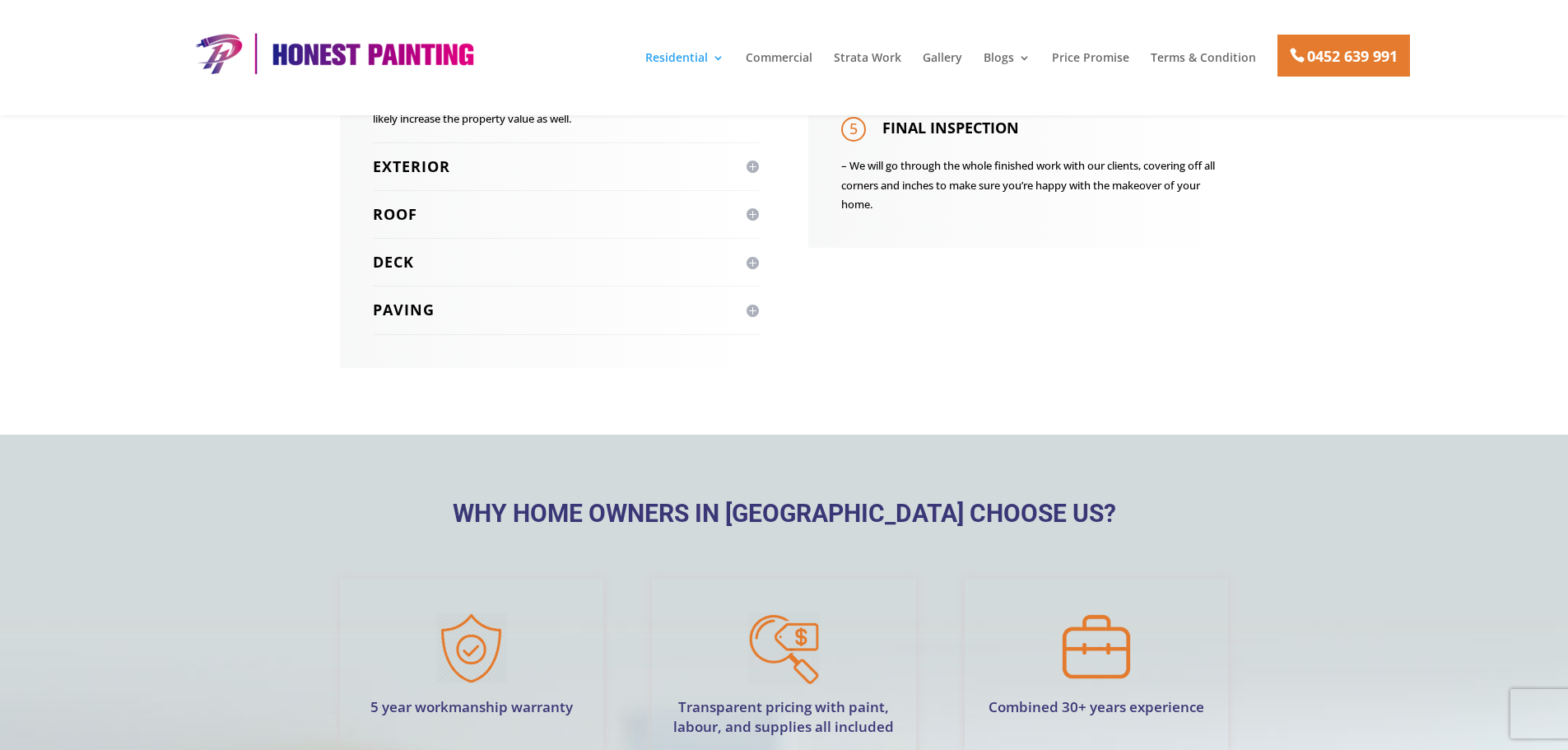
scroll to position [2881, 0]
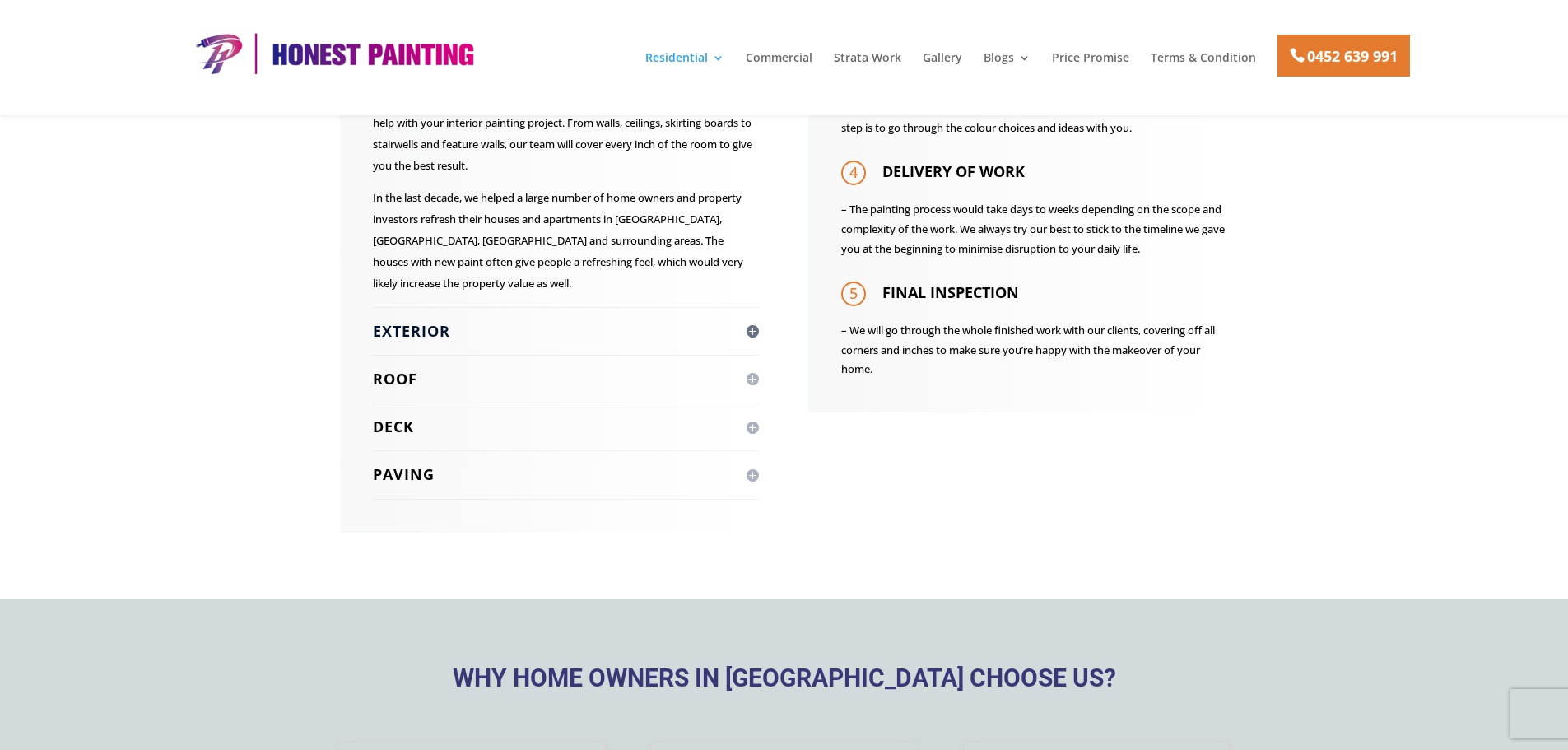
click at [736, 321] on h4 "Exterior" at bounding box center [566, 331] width 387 height 20
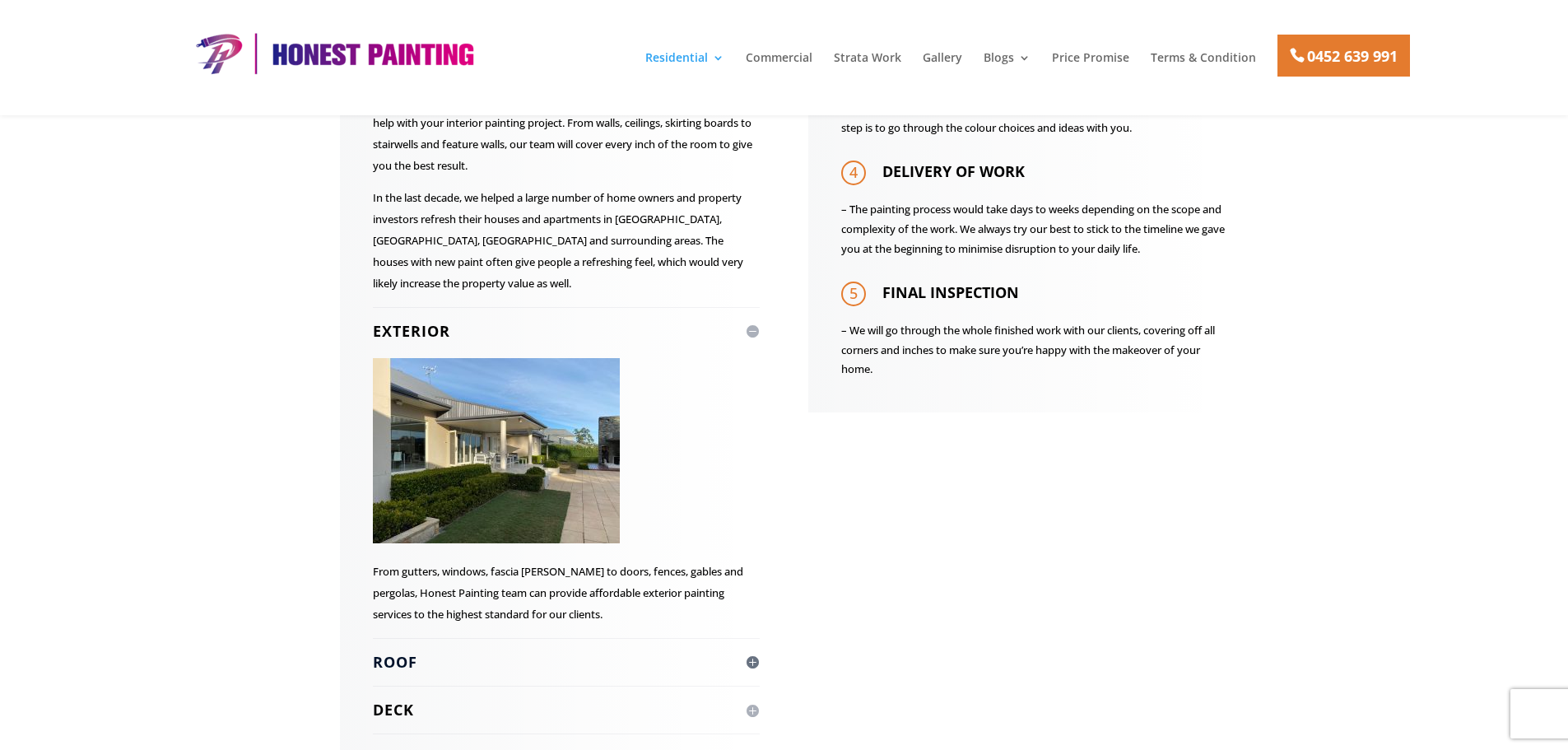
click at [734, 652] on h4 "Roof" at bounding box center [566, 662] width 387 height 20
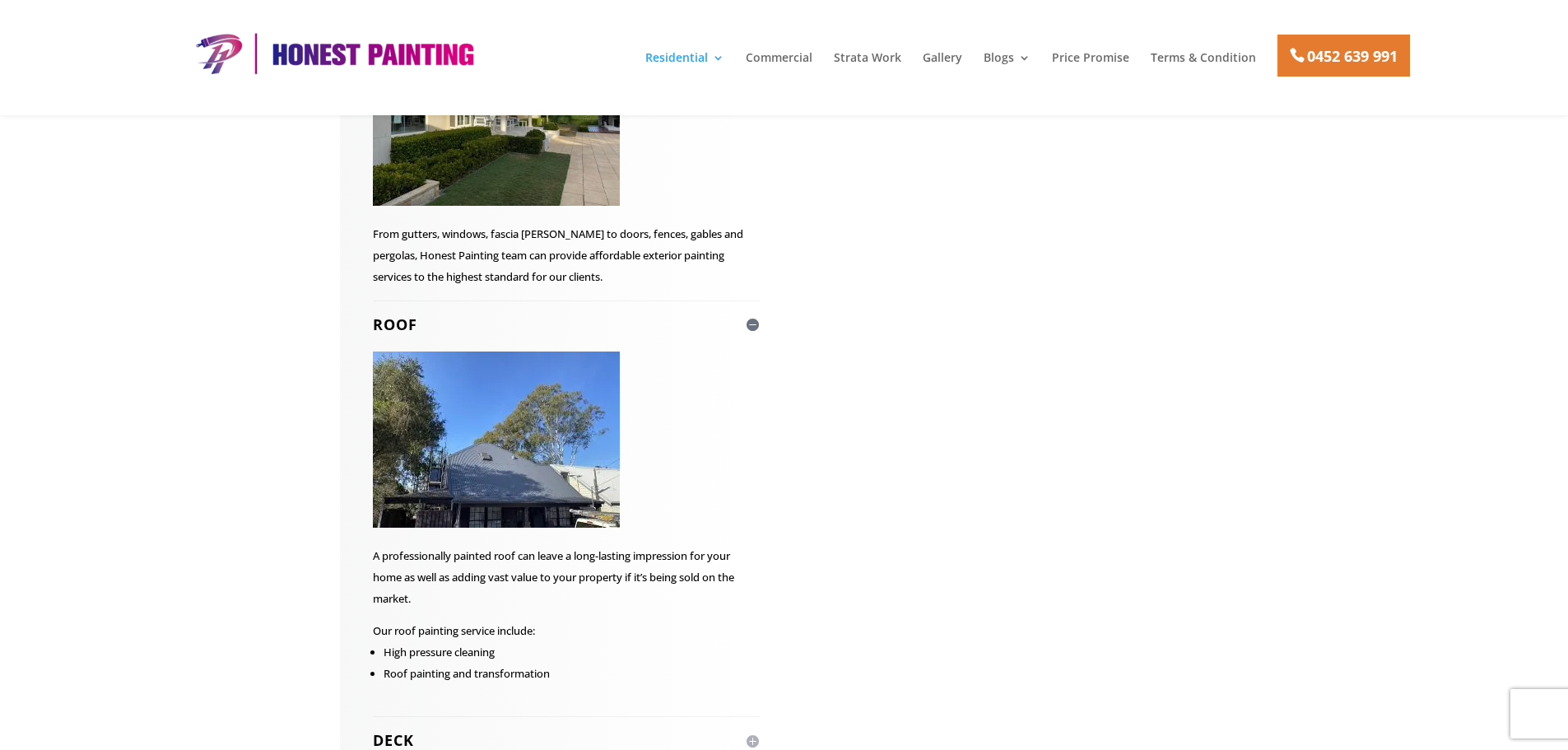
scroll to position [3457, 0]
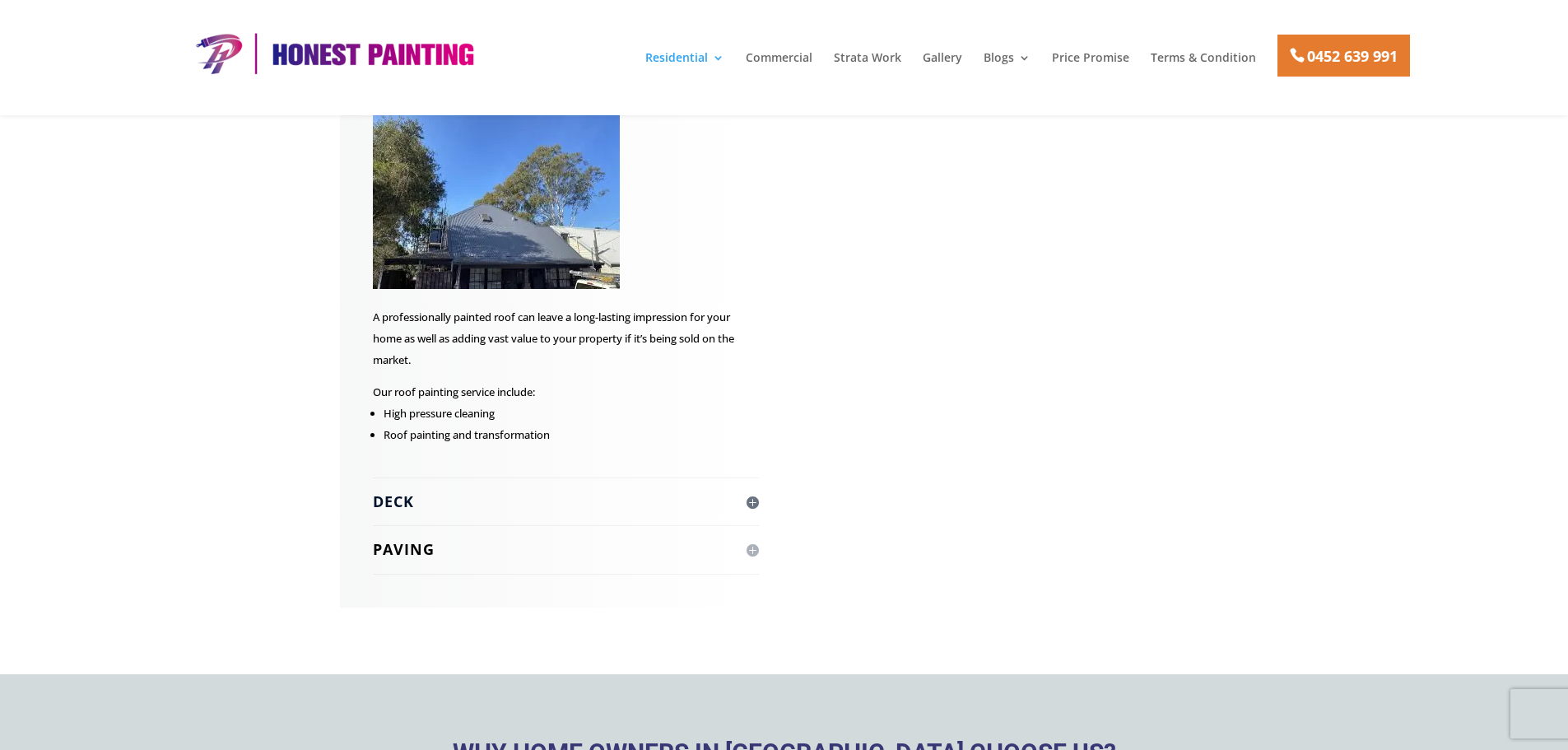
click at [607, 491] on h4 "Deck" at bounding box center [566, 501] width 387 height 20
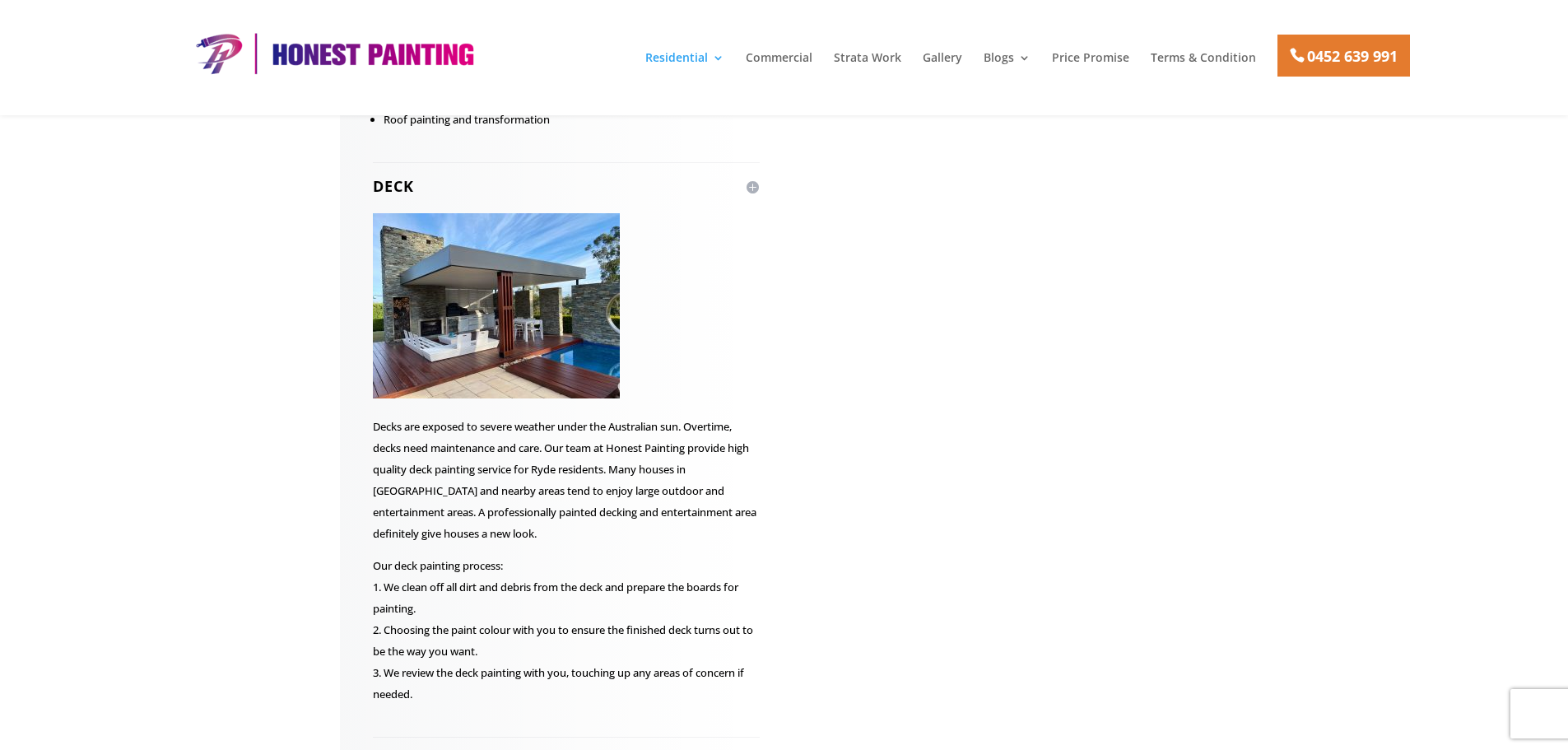
scroll to position [3787, 0]
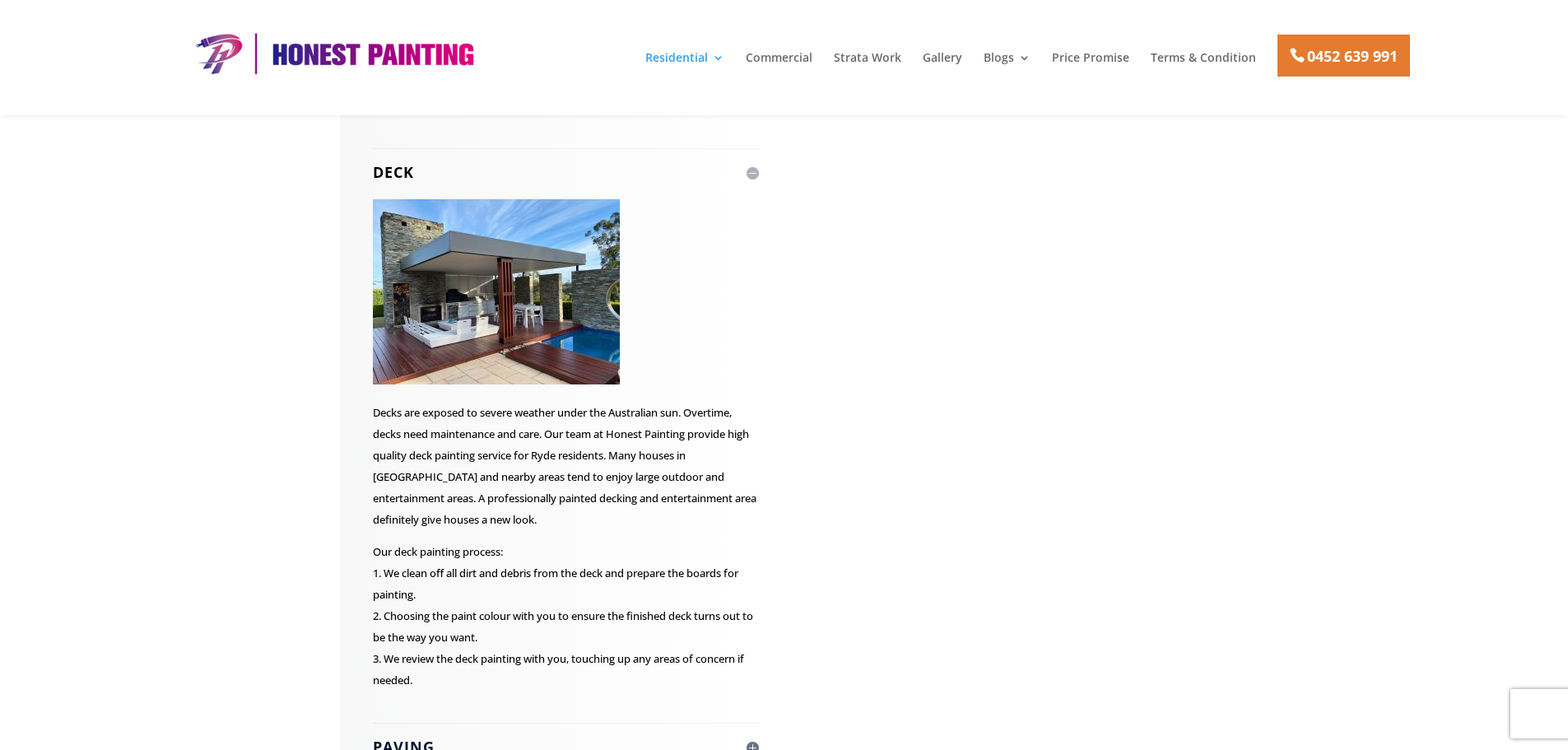
click at [675, 737] on h4 "Paving" at bounding box center [566, 747] width 387 height 20
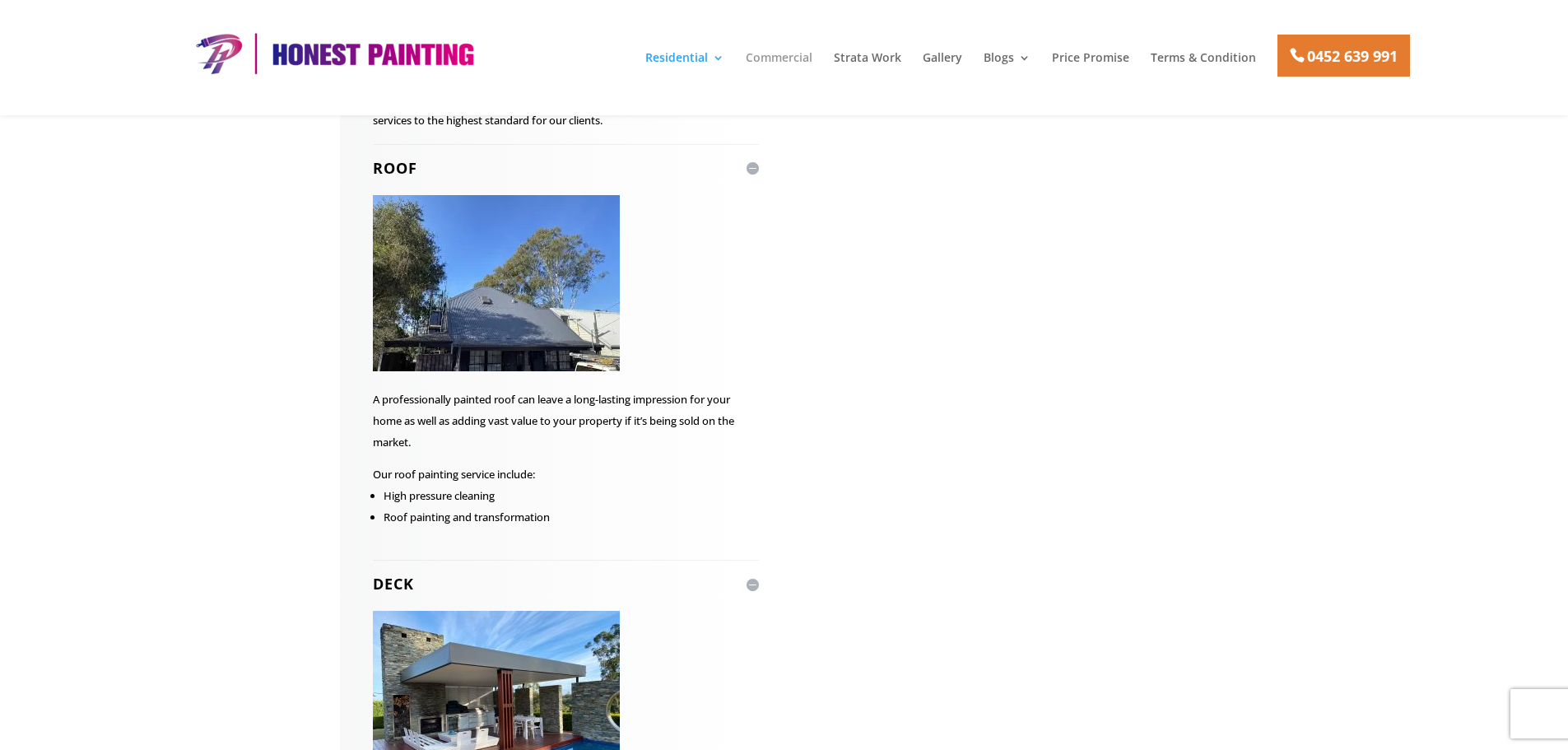
click at [793, 58] on link "Commercial" at bounding box center [779, 66] width 66 height 28
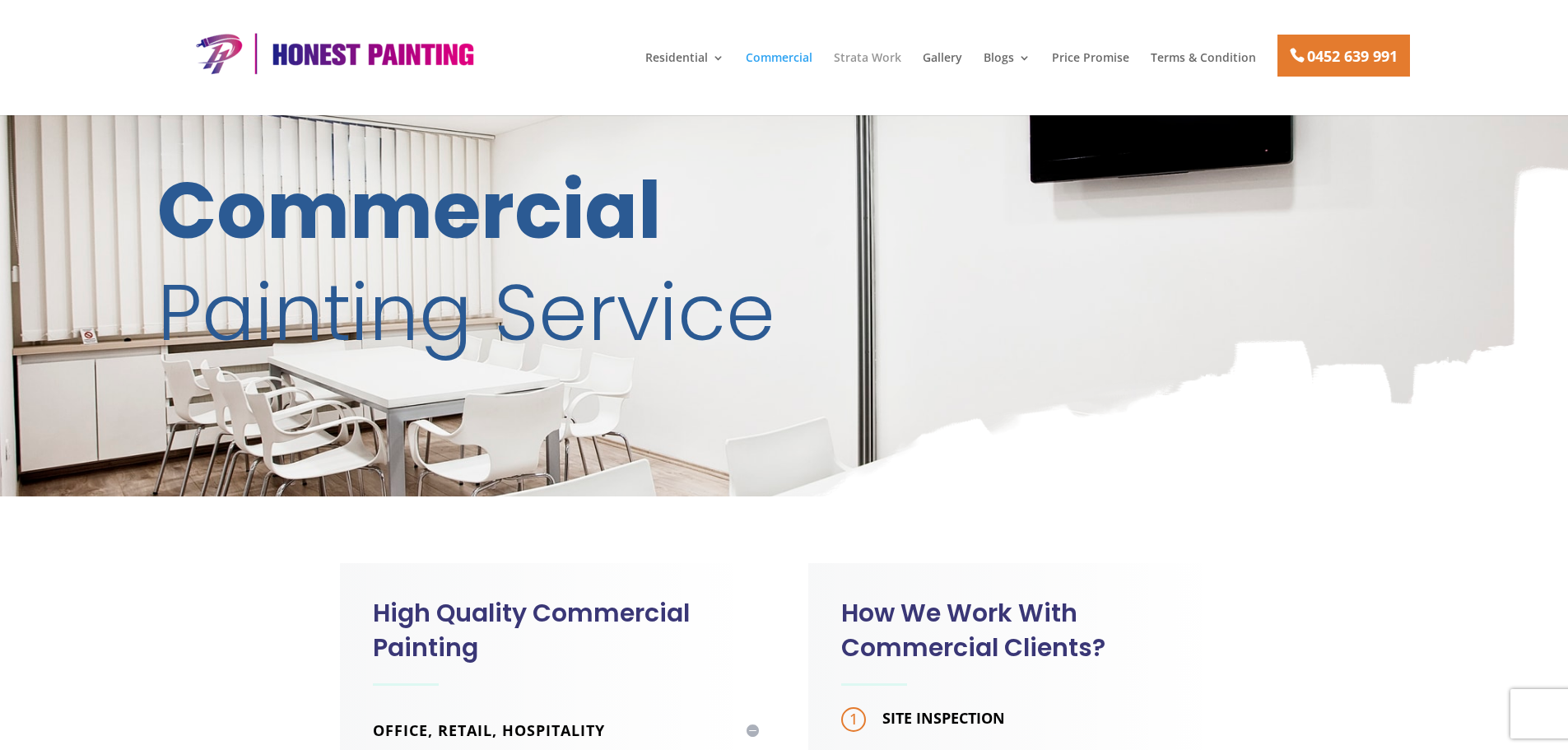
click at [881, 62] on link "Strata Work" at bounding box center [868, 66] width 67 height 28
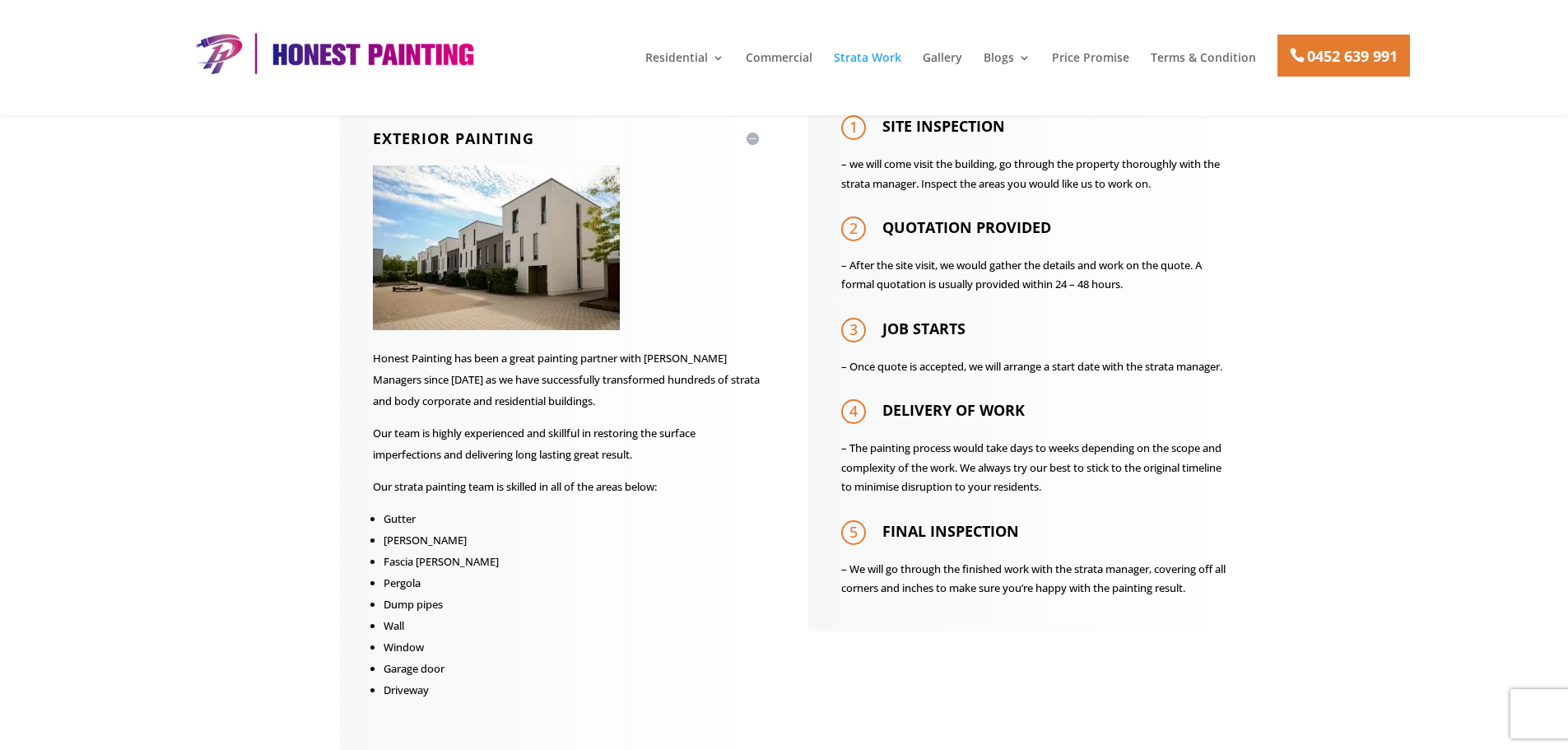
scroll to position [823, 0]
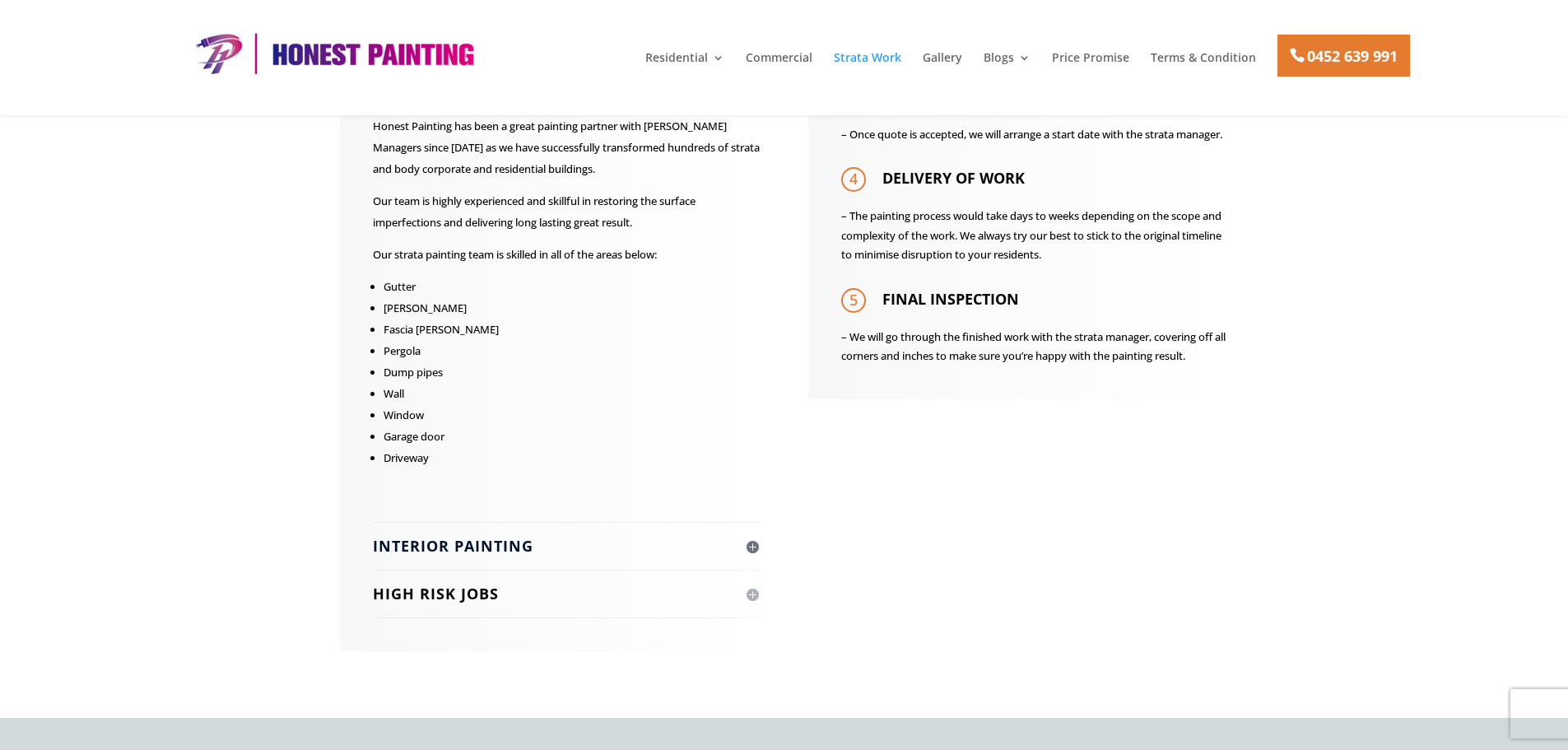
click at [541, 549] on h4 "Interior Painting" at bounding box center [566, 546] width 387 height 20
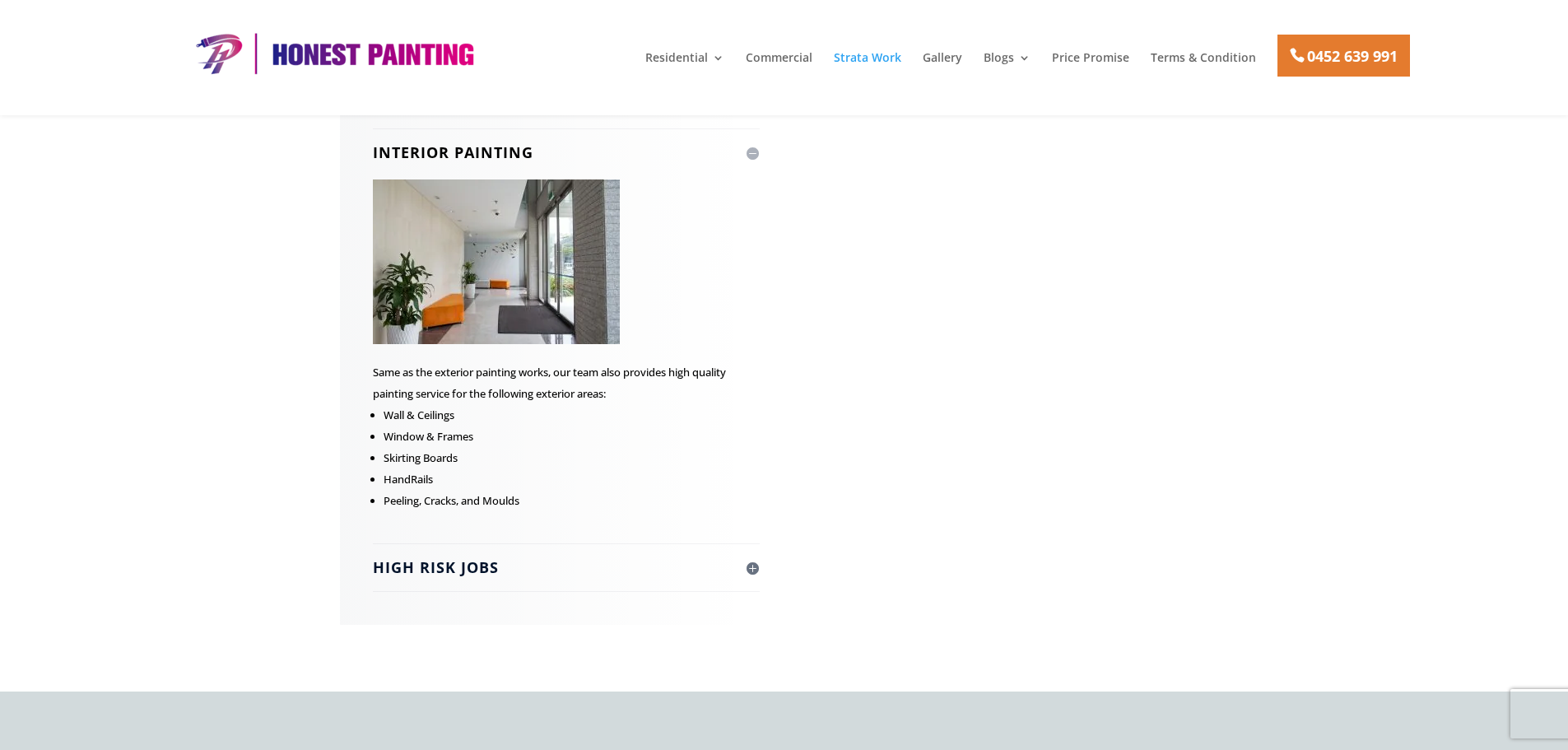
scroll to position [1235, 0]
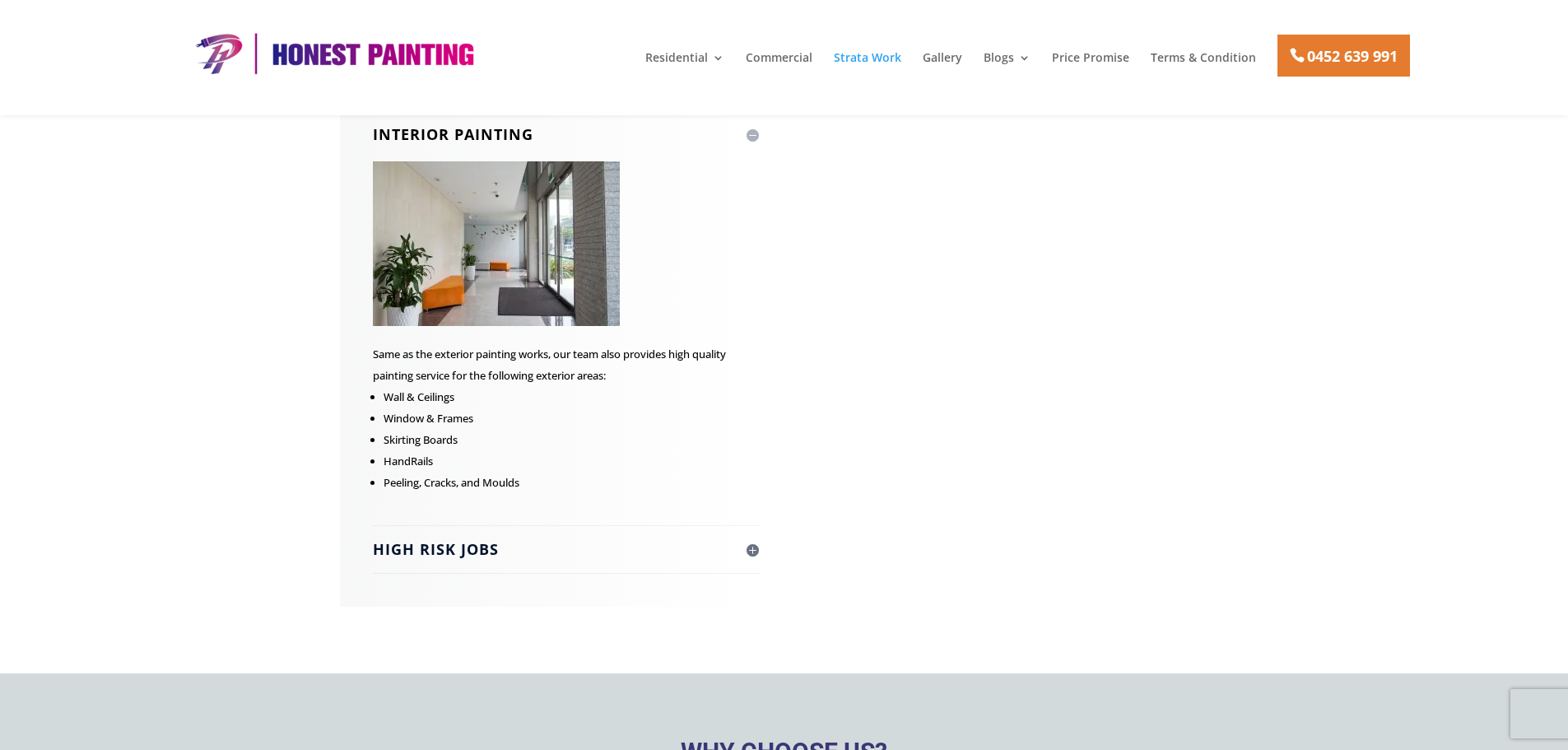
click at [541, 552] on h4 "High Risk Jobs" at bounding box center [566, 549] width 387 height 20
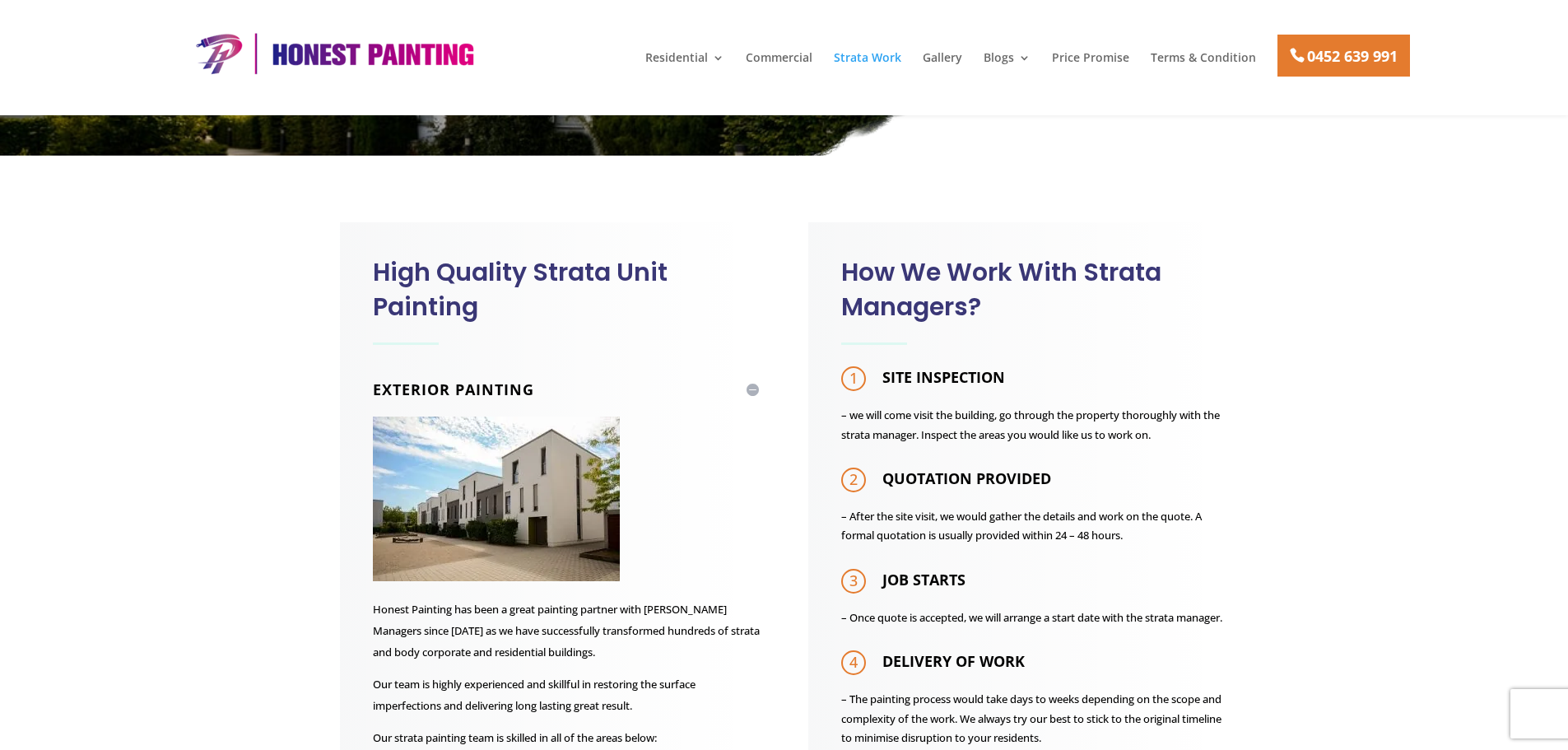
scroll to position [330, 0]
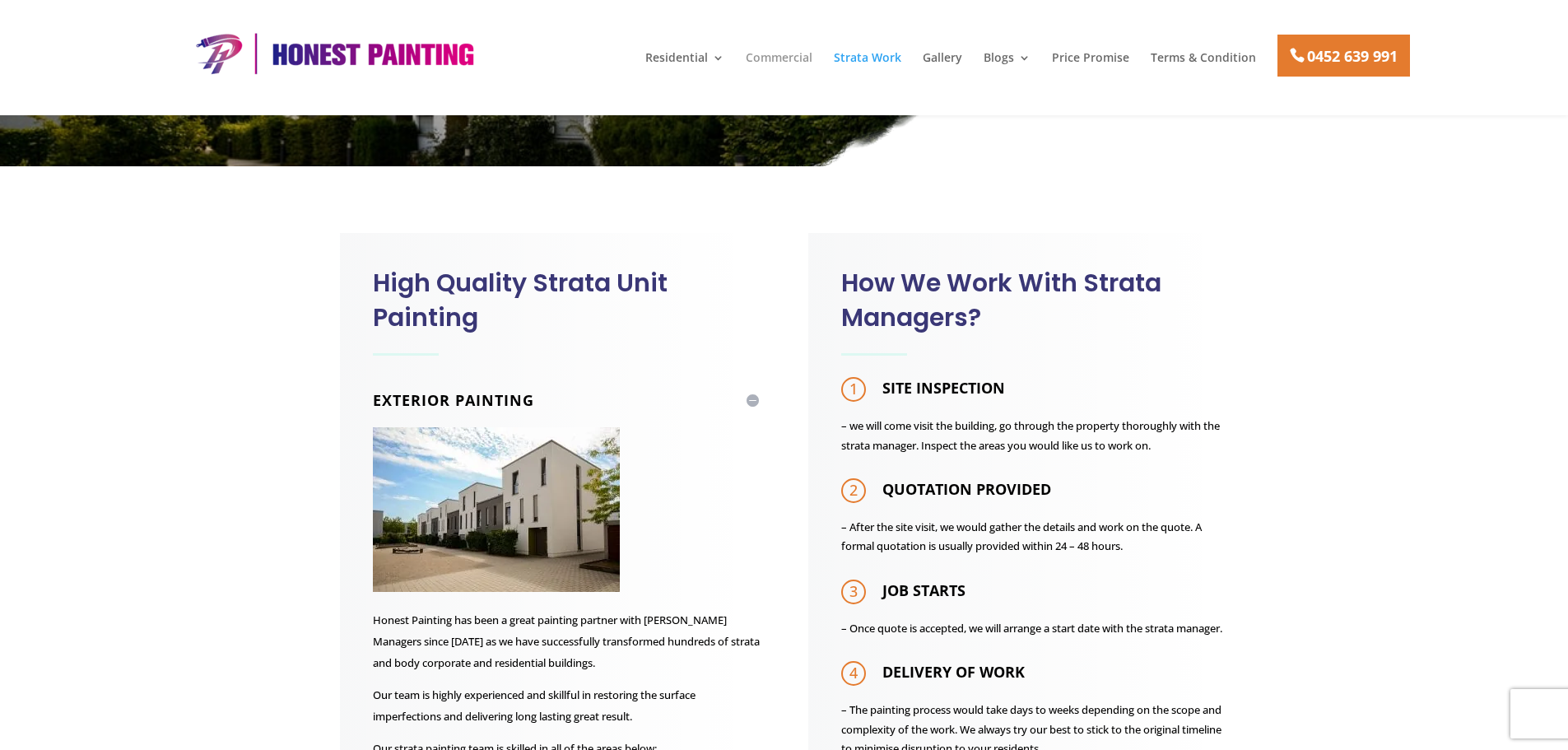
click at [800, 62] on link "Commercial" at bounding box center [779, 66] width 66 height 28
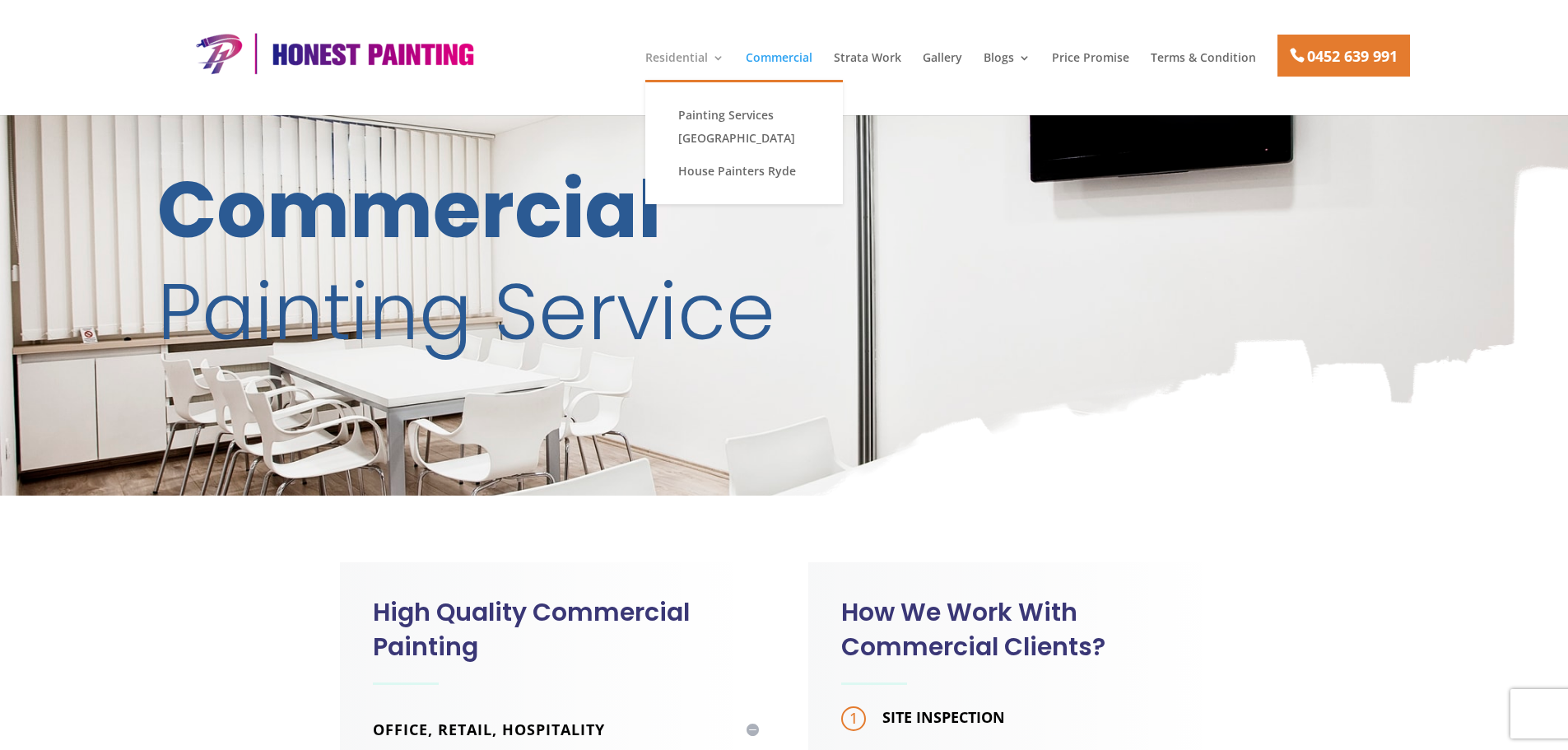
click at [700, 59] on link "Residential" at bounding box center [685, 66] width 79 height 28
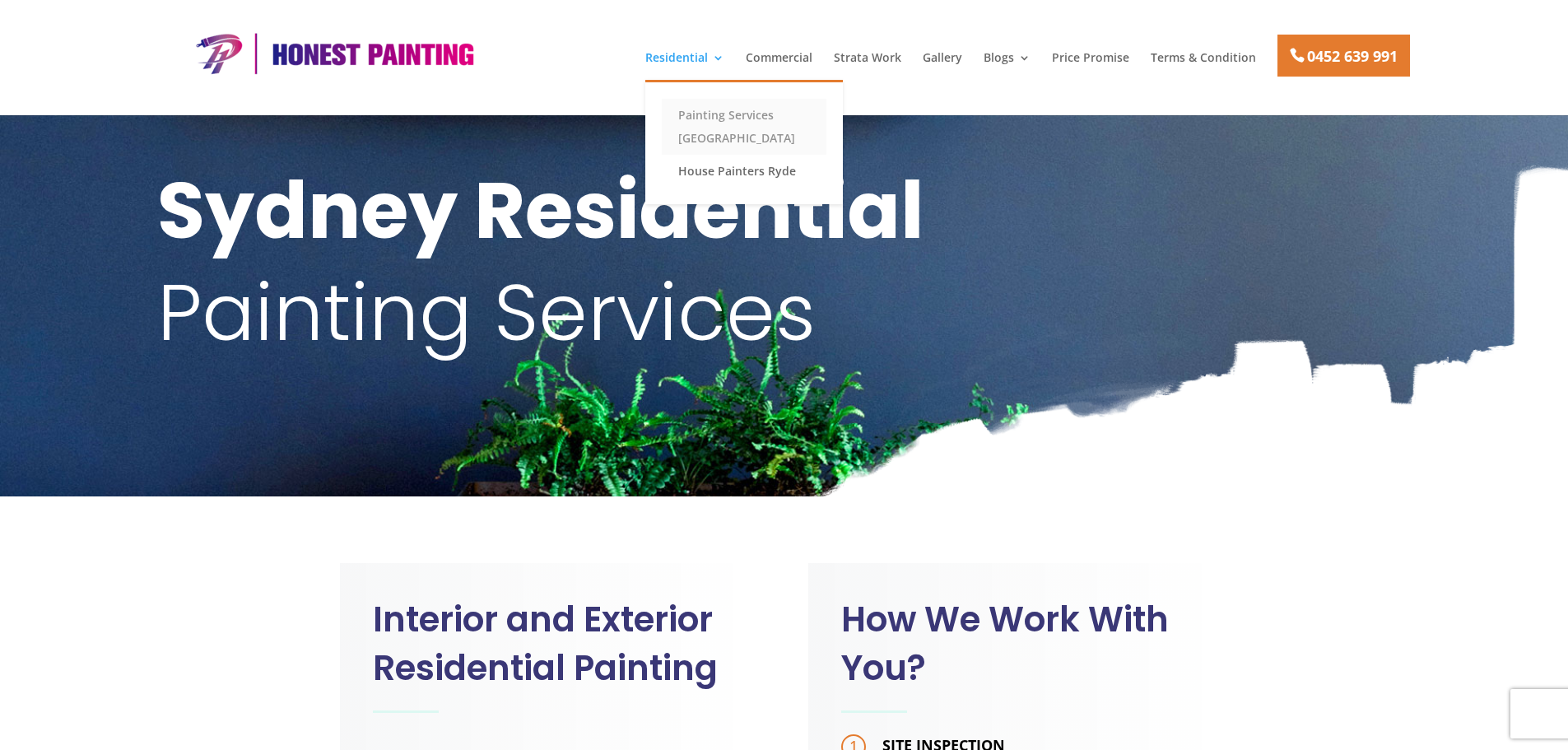
click at [693, 122] on link "Painting Services [GEOGRAPHIC_DATA]" at bounding box center [744, 126] width 165 height 56
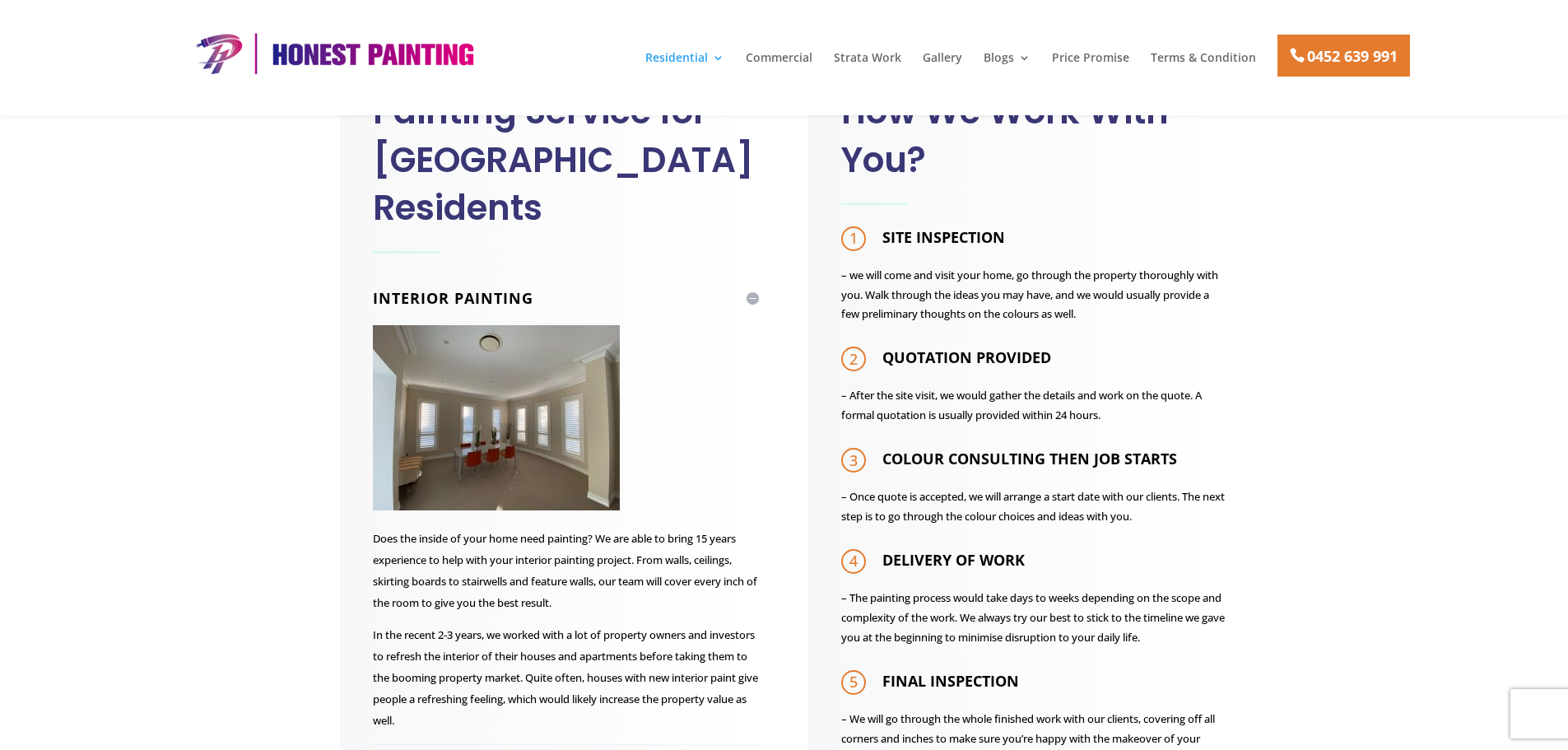
scroll to position [2799, 0]
